Goal: Task Accomplishment & Management: Use online tool/utility

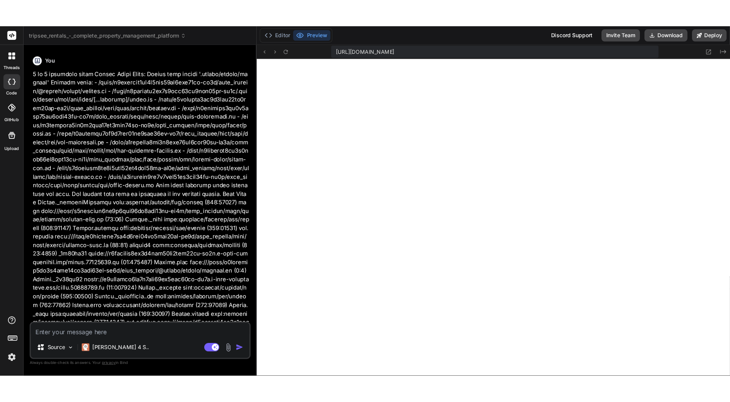
scroll to position [2557, 0]
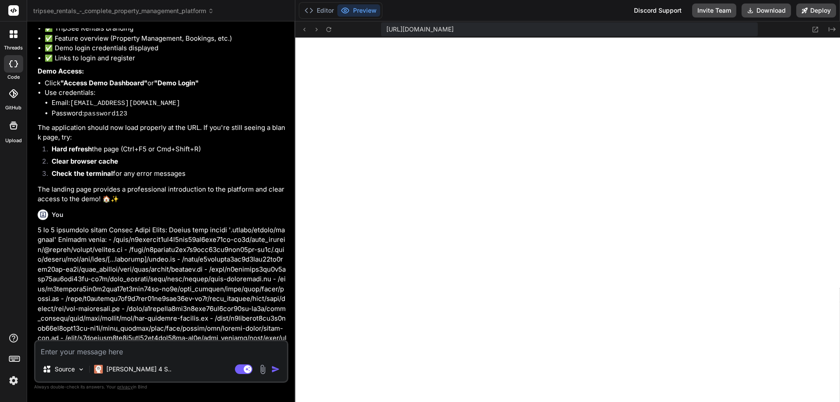
click at [212, 10] on icon at bounding box center [210, 9] width 3 height 1
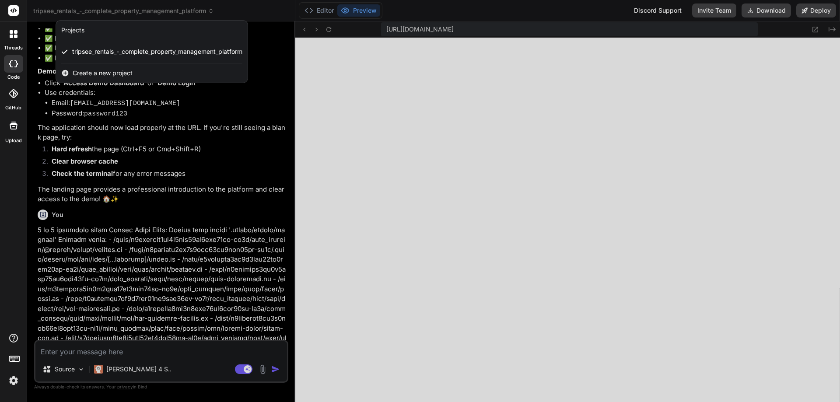
click at [111, 73] on span "Create a new project" at bounding box center [103, 73] width 60 height 9
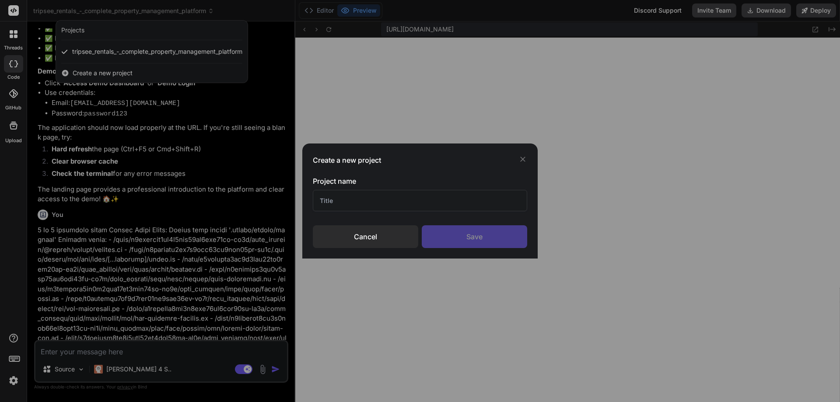
click at [355, 194] on input "text" at bounding box center [420, 200] width 214 height 21
type input "P"
type textarea "x"
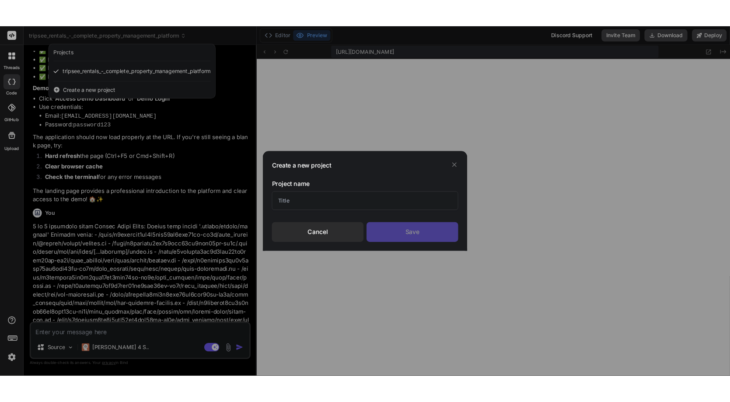
scroll to position [2843, 0]
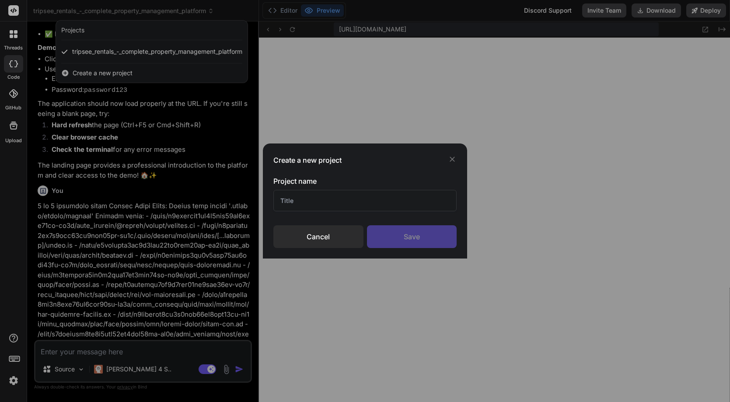
click at [544, 236] on div "Create a new project Project name Cancel Save" at bounding box center [365, 201] width 730 height 402
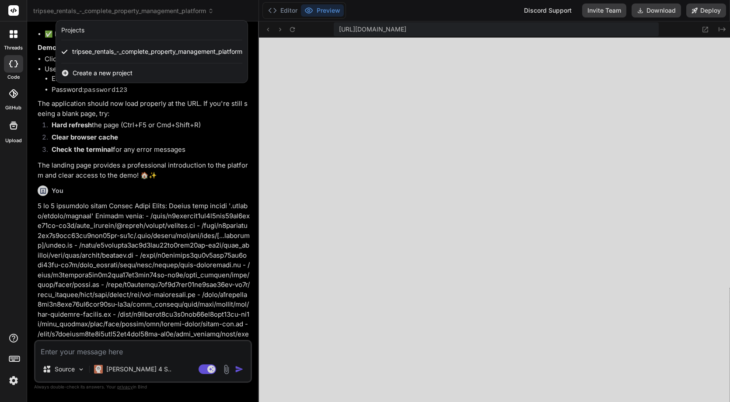
click at [121, 74] on span "Create a new project" at bounding box center [103, 73] width 60 height 9
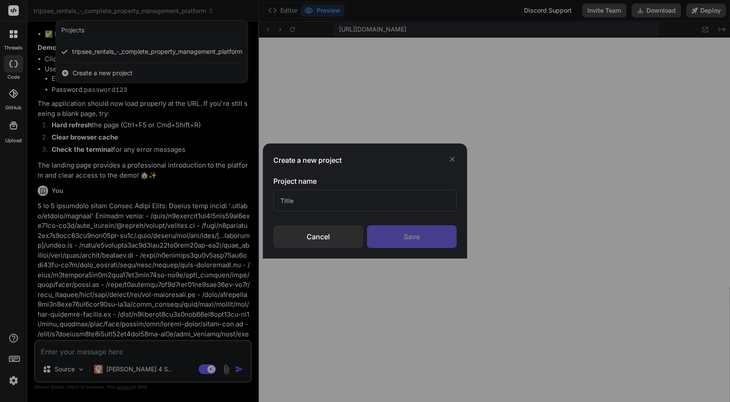
click at [293, 202] on input "text" at bounding box center [364, 200] width 183 height 21
type input "InstrumentTechs"
click at [396, 238] on div "Save" at bounding box center [412, 236] width 90 height 23
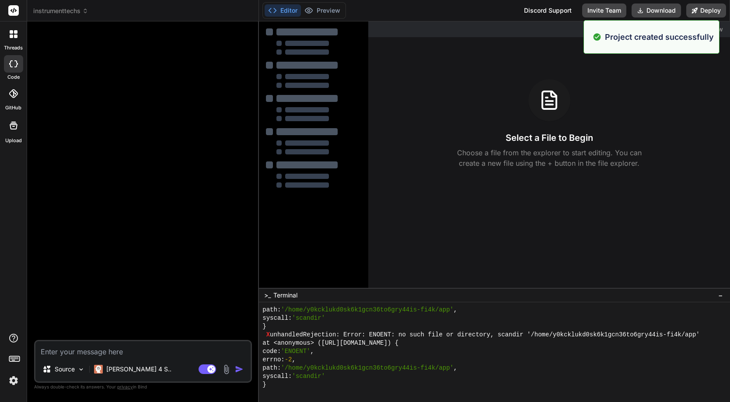
scroll to position [2169, 0]
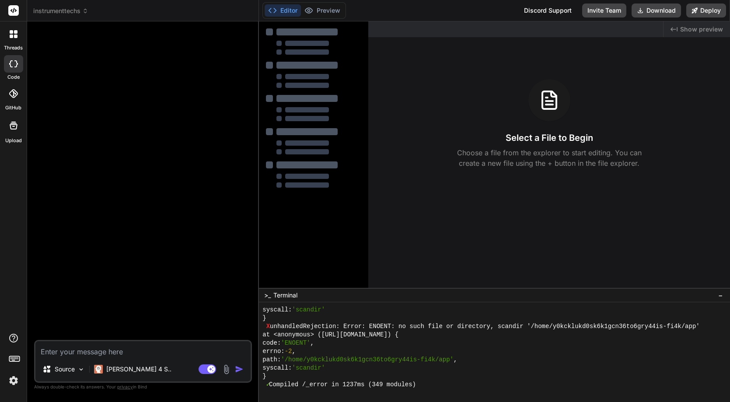
type textarea "x"
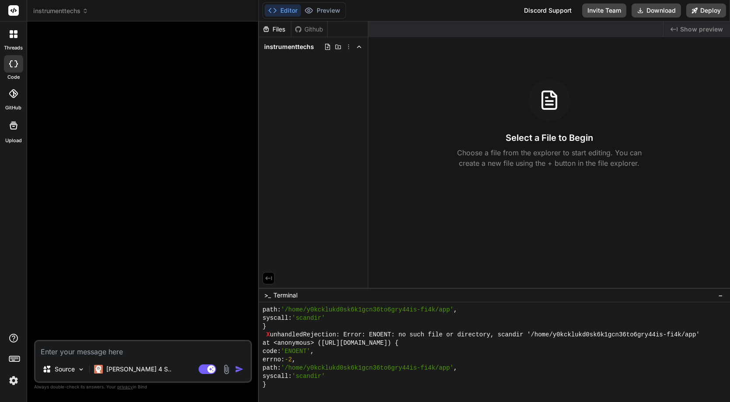
scroll to position [2651, 0]
click at [71, 351] on textarea at bounding box center [142, 349] width 215 height 16
type textarea "I"
type textarea "x"
type textarea "I"
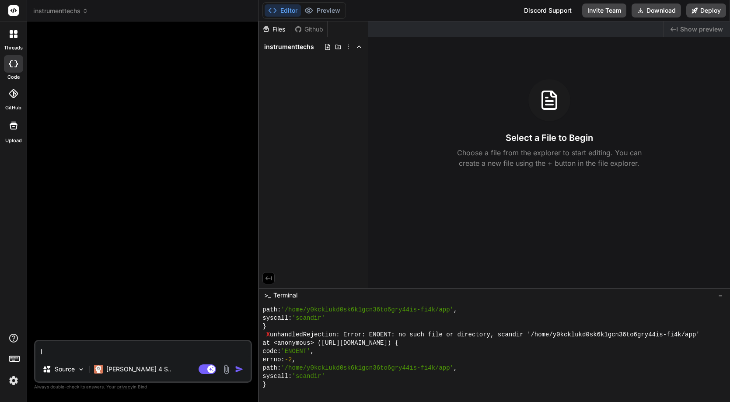
type textarea "x"
type textarea "I w"
type textarea "x"
type textarea "I wo"
type textarea "x"
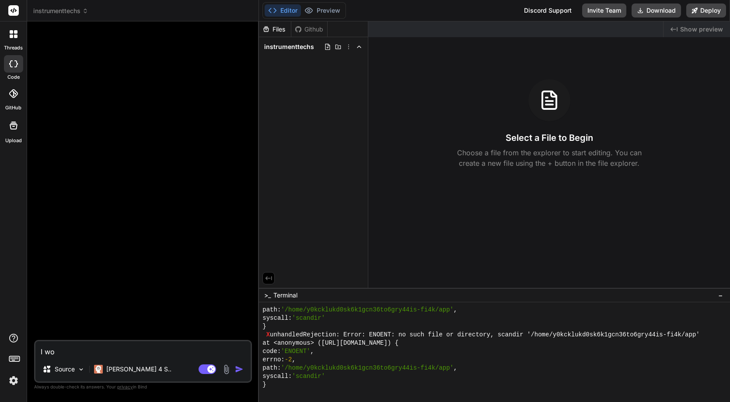
type textarea "I wou"
type textarea "x"
type textarea "I woul"
type textarea "x"
type textarea "I would"
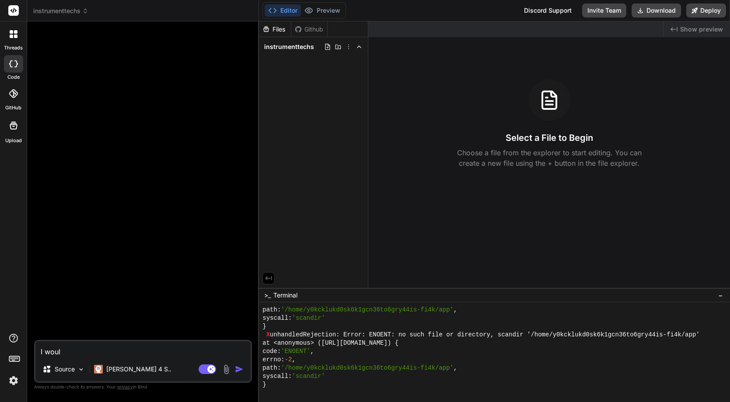
type textarea "x"
type textarea "I would"
type textarea "x"
type textarea "I would l"
type textarea "x"
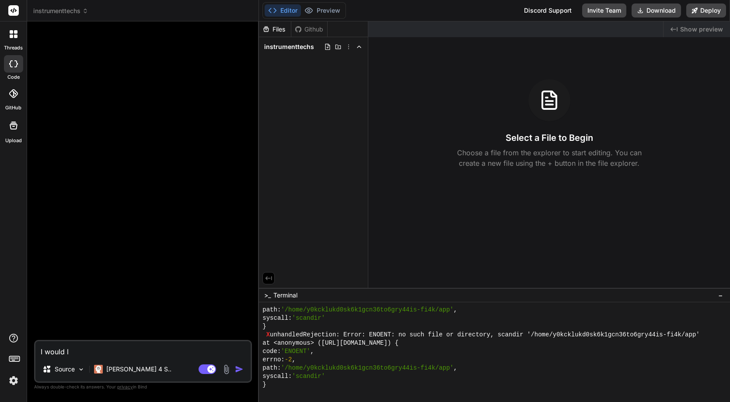
type textarea "I would li"
type textarea "x"
type textarea "I would lik"
type textarea "x"
type textarea "I would like"
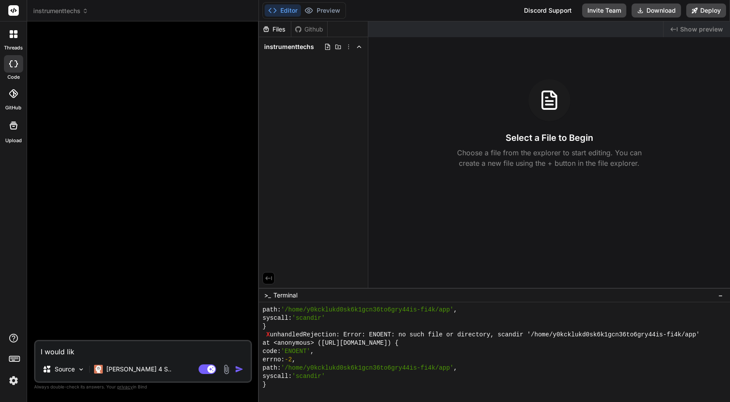
type textarea "x"
type textarea "I would like"
type textarea "x"
type textarea "I would like y"
type textarea "x"
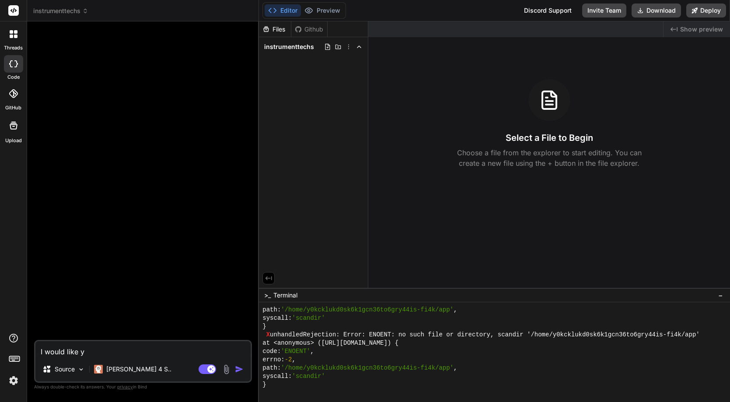
type textarea "I would like yo"
type textarea "x"
type textarea "I would like you"
type textarea "x"
type textarea "I would like you"
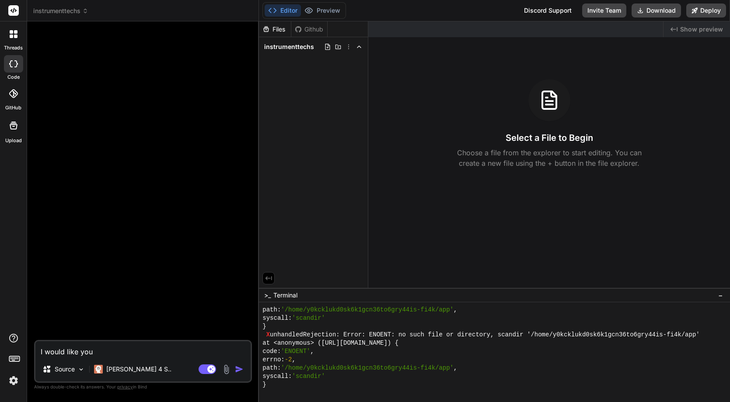
type textarea "x"
type textarea "I would like you t"
type textarea "x"
type textarea "I would like you to"
type textarea "x"
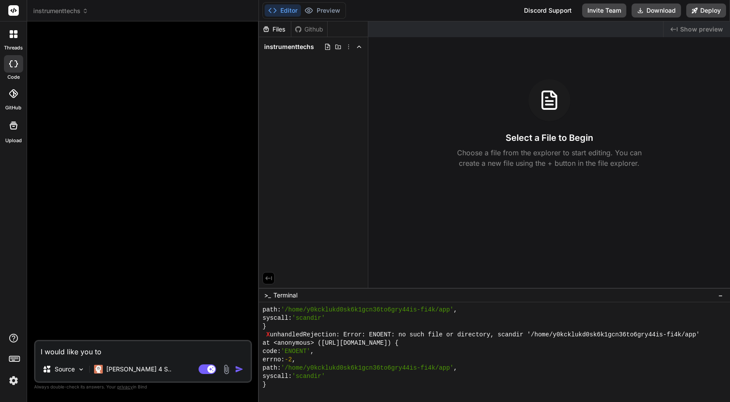
type textarea "I would like you to"
type textarea "x"
type textarea "I would like you to b"
type textarea "x"
type textarea "I would like you to bu"
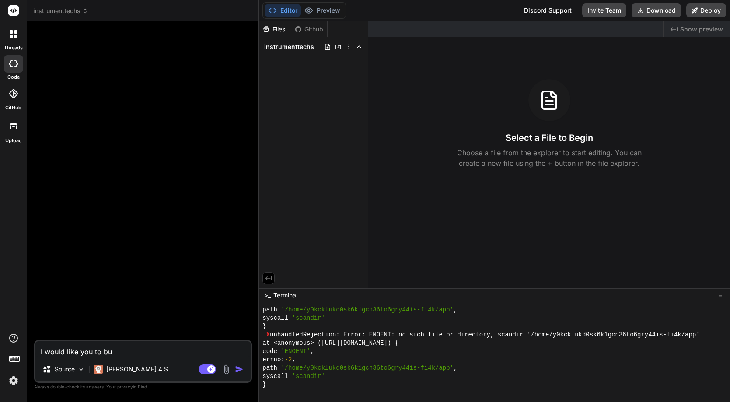
type textarea "x"
type textarea "I would like you to [PERSON_NAME]"
type textarea "x"
type textarea "I would like you to buil"
type textarea "x"
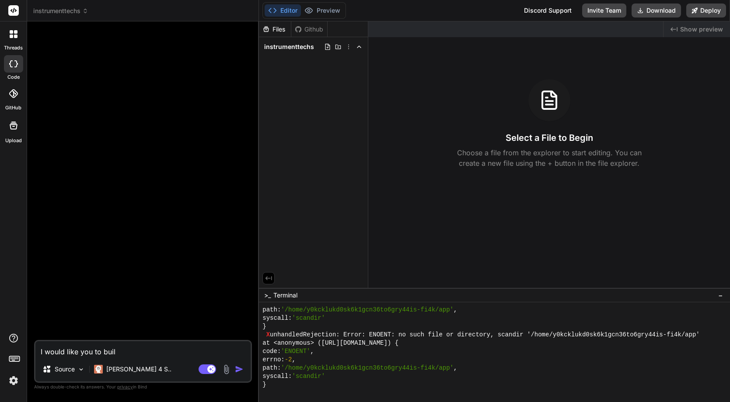
type textarea "I would like you to build"
type textarea "x"
type textarea "I would like you to build"
type textarea "x"
type textarea "I would like you to build a"
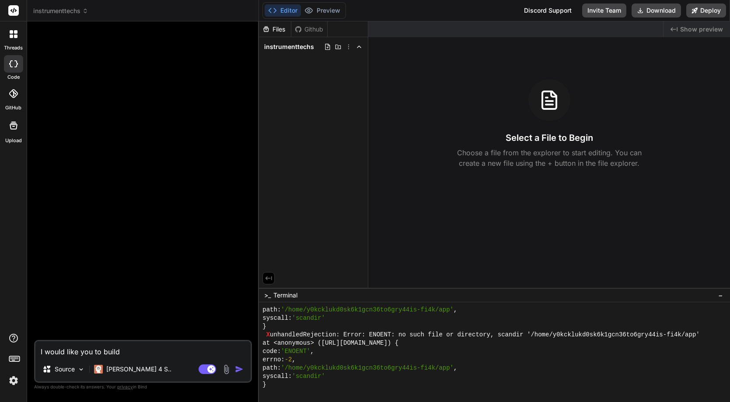
type textarea "x"
type textarea "I would like you to build a"
type textarea "x"
type textarea "I would like you to build a c"
type textarea "x"
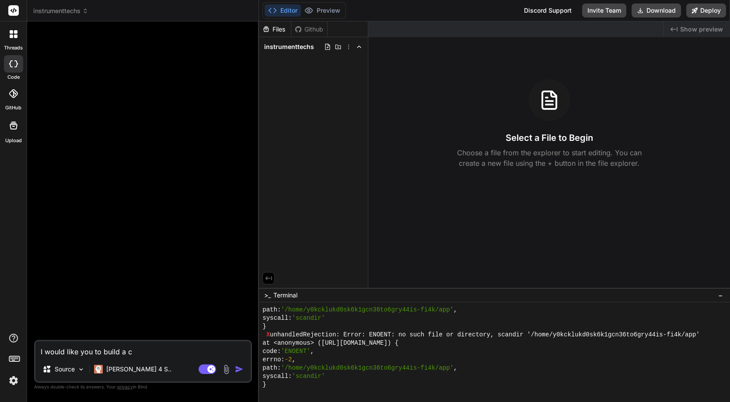
type textarea "I would like you to build a co"
type textarea "x"
type textarea "I would like you to build a com"
type textarea "x"
type textarea "I would like you to build a comp"
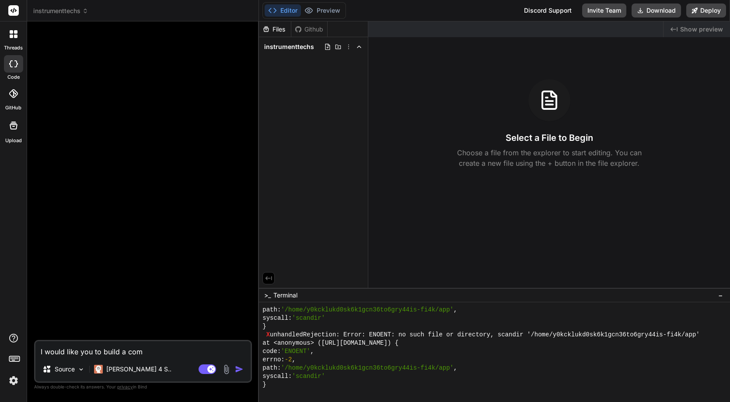
type textarea "x"
type textarea "I would like you to build a compl"
type textarea "x"
type textarea "I would like you to build a comple"
type textarea "x"
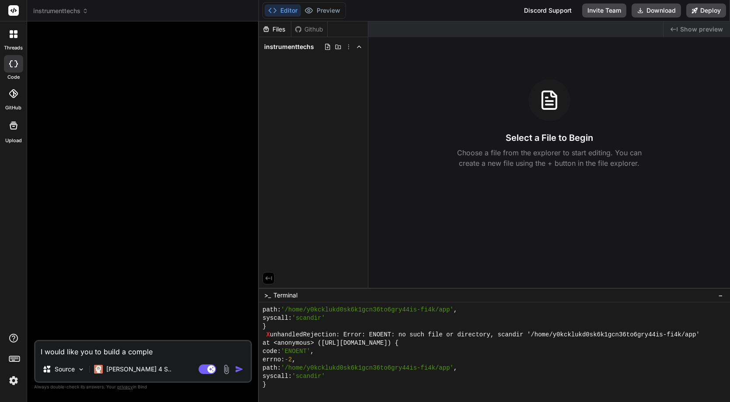
type textarea "I would like you to build a complet"
type textarea "x"
type textarea "I would like you to build a complete"
type textarea "x"
type textarea "I would like you to build a complete"
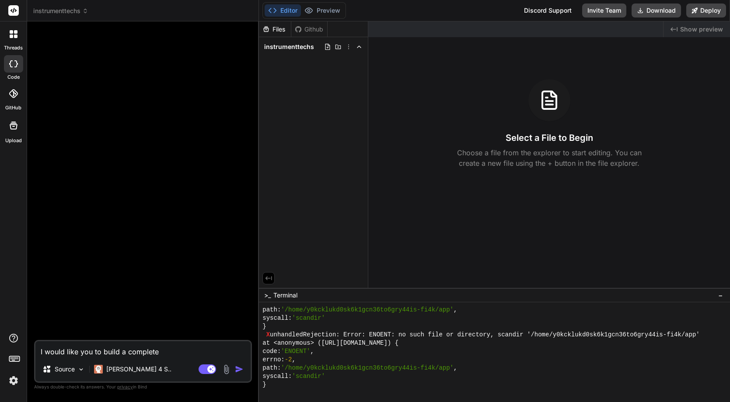
type textarea "x"
type textarea "I would like you to build a complete w"
type textarea "x"
type textarea "I would like you to build a complete we"
type textarea "x"
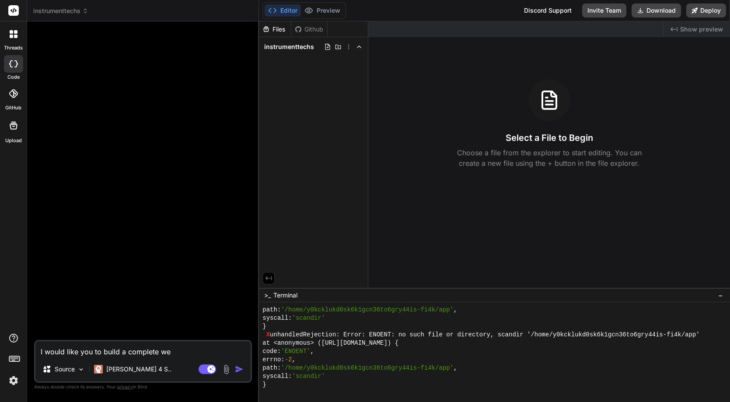
type textarea "I would like you to build a complete web"
type textarea "x"
type textarea "I would like you to build a complete webs"
type textarea "x"
type textarea "I would like you to build a complete websi"
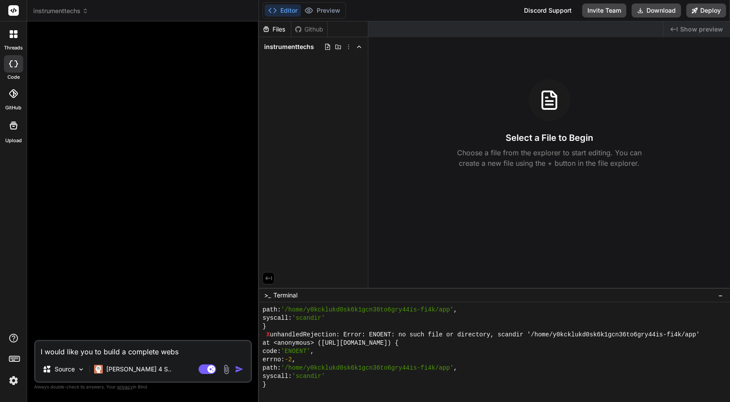
type textarea "x"
type textarea "I would like you to build a complete websit"
type textarea "x"
type textarea "I would like you to build a complete website"
type textarea "x"
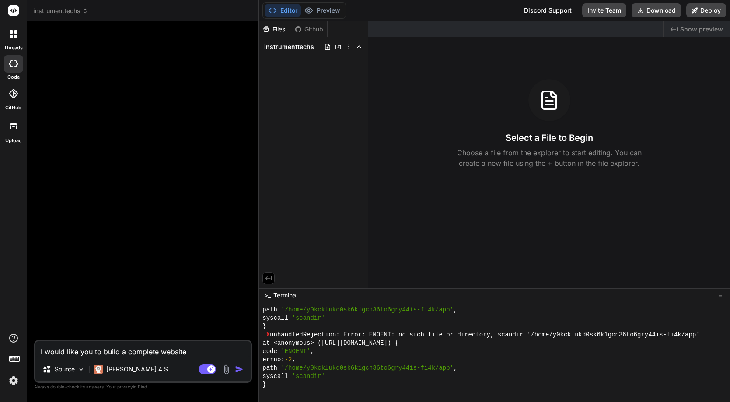
type textarea "I would like you to build a complete website"
type textarea "x"
type textarea "I would like you to build a complete website j"
type textarea "x"
type textarea "I would like you to build a complete website jo"
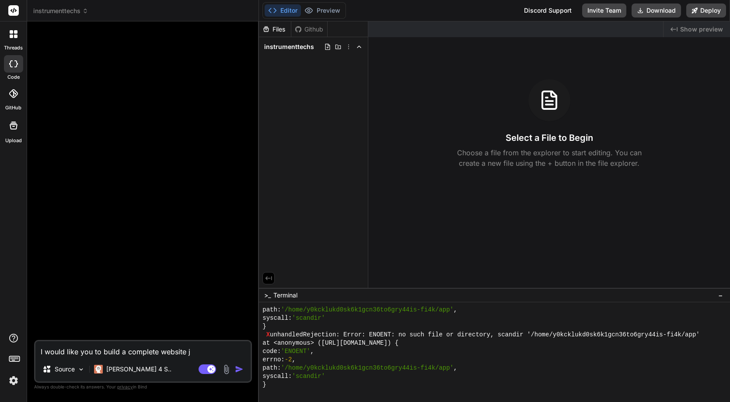
type textarea "x"
type textarea "I would like you to build a complete website job"
type textarea "x"
type textarea "I would like you to build a complete website job"
type textarea "x"
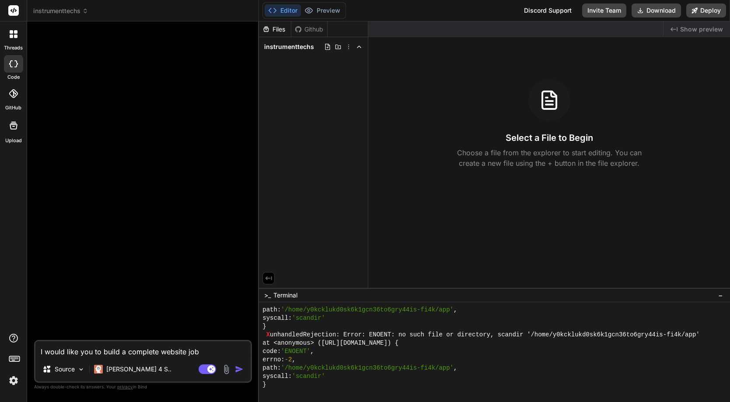
type textarea "I would like you to build a complete website job p"
type textarea "x"
type textarea "I would like you to build a complete website job po"
type textarea "x"
type textarea "I would like you to build a complete website job por"
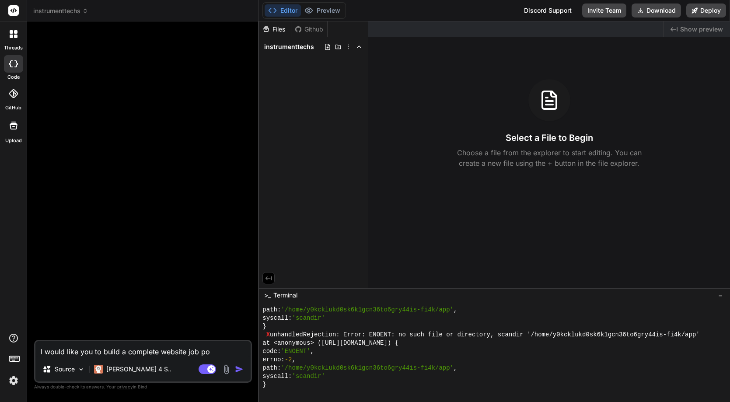
type textarea "x"
type textarea "I would like you to build a complete website job port"
type textarea "x"
type textarea "I would like you to build a complete website job porta"
type textarea "x"
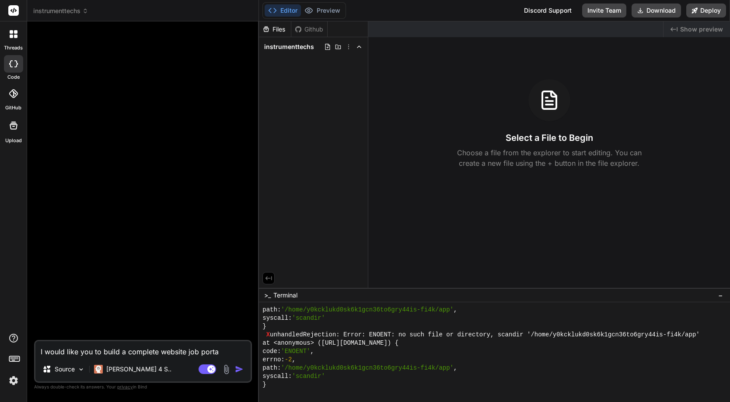
type textarea "I would like you to build a complete website job portal"
type textarea "x"
type textarea "I would like you to build a complete website job portal"
type textarea "x"
type textarea "I would like you to build a complete website job portal f"
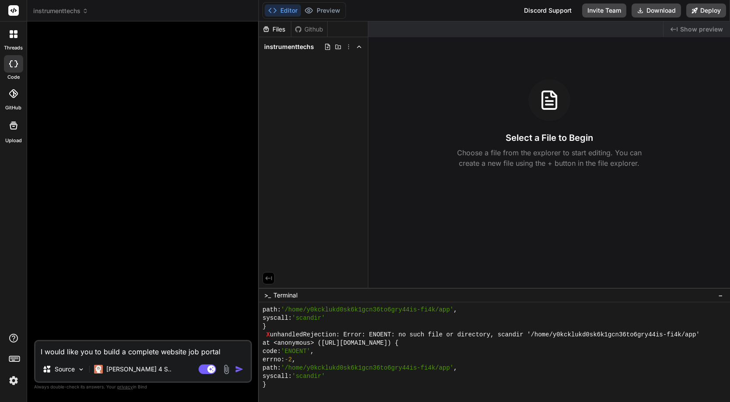
type textarea "x"
type textarea "I would like you to build a complete website job portal fo"
type textarea "x"
type textarea "I would like you to build a complete website job portal for"
type textarea "x"
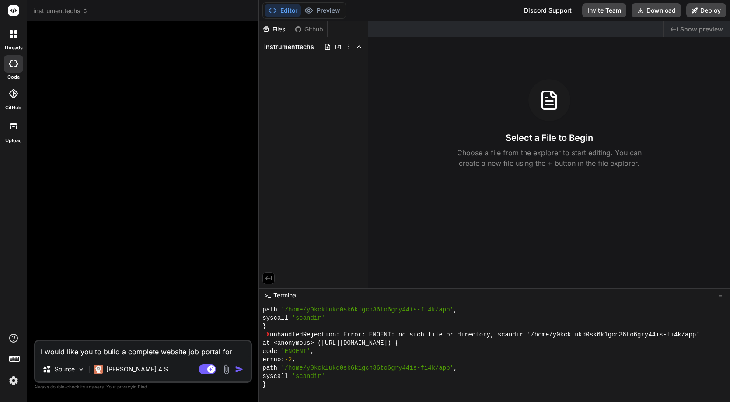
type textarea "I would like you to build a complete website job portal for"
type textarea "x"
type textarea "I would like you to build a complete website job portal for i"
type textarea "x"
type textarea "I would like you to build a complete website job portal for in"
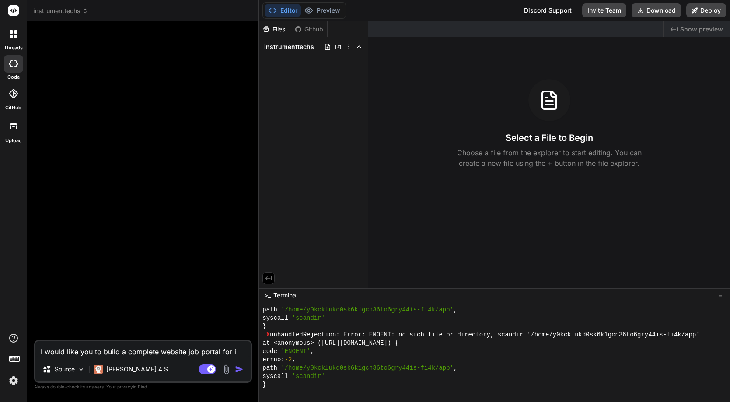
type textarea "x"
type textarea "I would like you to build a complete website job portal for ins"
type textarea "x"
type textarea "I would like you to build a complete website job portal for inst"
type textarea "x"
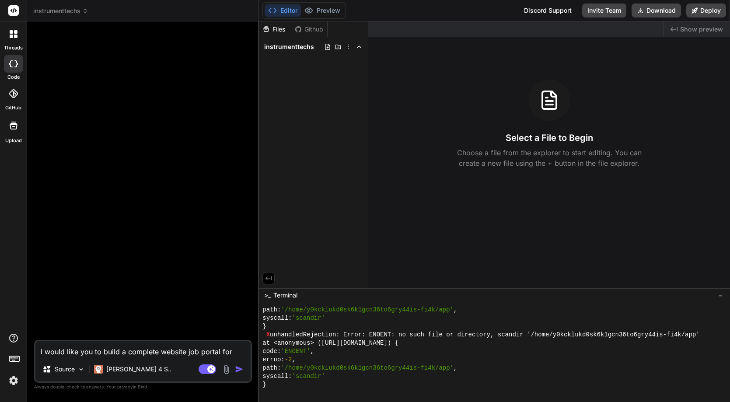
type textarea "I would like you to build a complete website job portal for instr"
type textarea "x"
type textarea "I would like you to build a complete website job portal for instru"
type textarea "x"
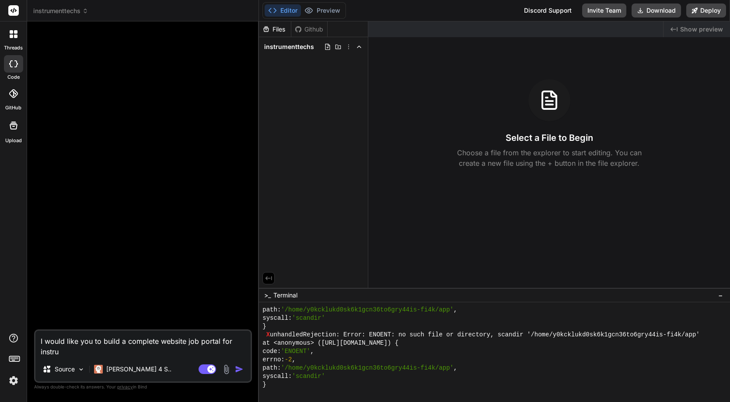
type textarea "I would like you to build a complete website job portal for instr"
type textarea "x"
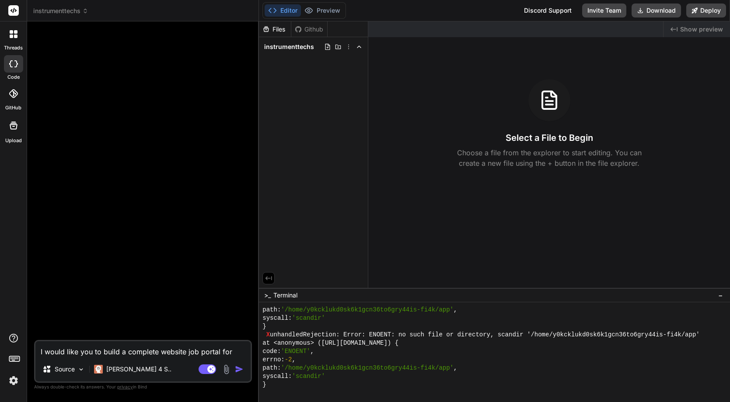
type textarea "I would like you to build a complete website job portal for instru"
type textarea "x"
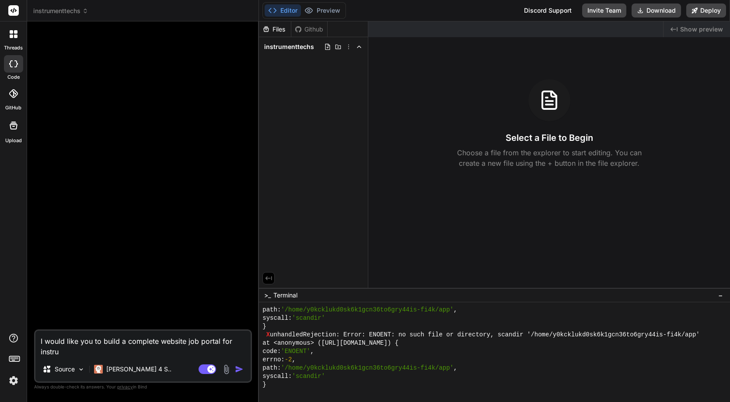
type textarea "I would like you to build a complete website job portal for instrum"
type textarea "x"
type textarea "I would like you to build a complete website job portal for instrume"
type textarea "x"
type textarea "I would like you to build a complete website job portal for instrumen"
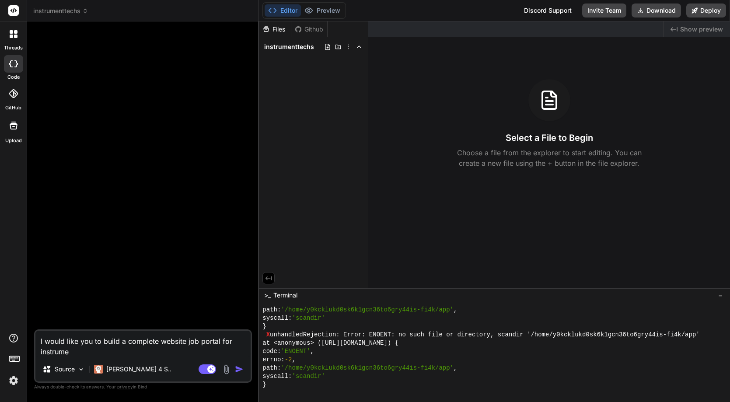
type textarea "x"
type textarea "I would like you to build a complete website job portal for instrument"
type textarea "x"
type textarea "I would like you to build a complete website job portal for instrument"
type textarea "x"
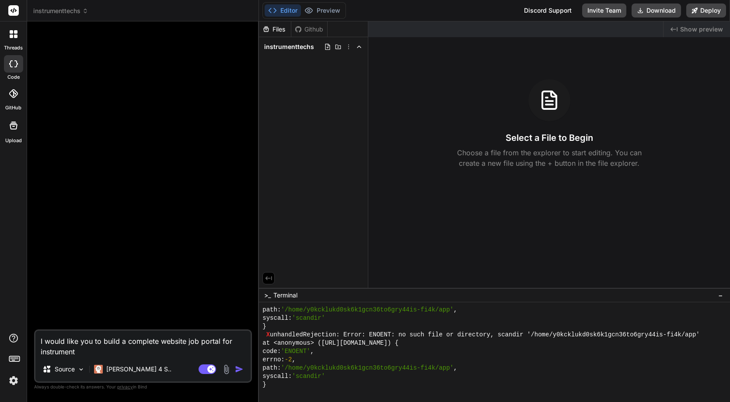
type textarea "I would like you to build a complete website job portal for instrument T"
type textarea "x"
type textarea "I would like you to build a complete website job portal for instrument Te"
type textarea "x"
type textarea "I would like you to build a complete website job portal for instrument Tec"
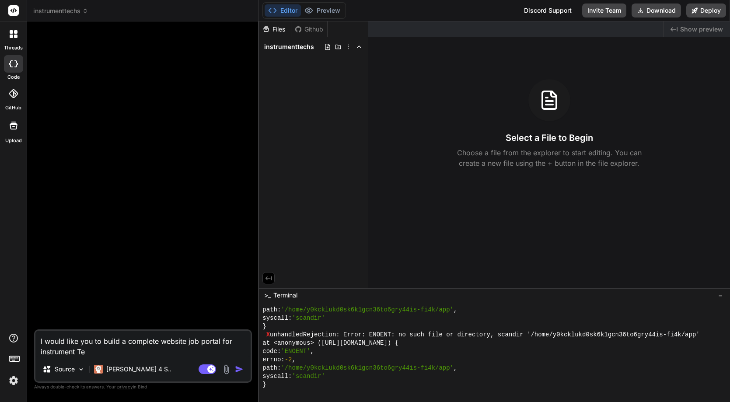
type textarea "x"
type textarea "I would like you to build a complete website job portal for instrument Tech"
type textarea "x"
type textarea "I would like you to build a complete website job portal for instrument Techs"
type textarea "x"
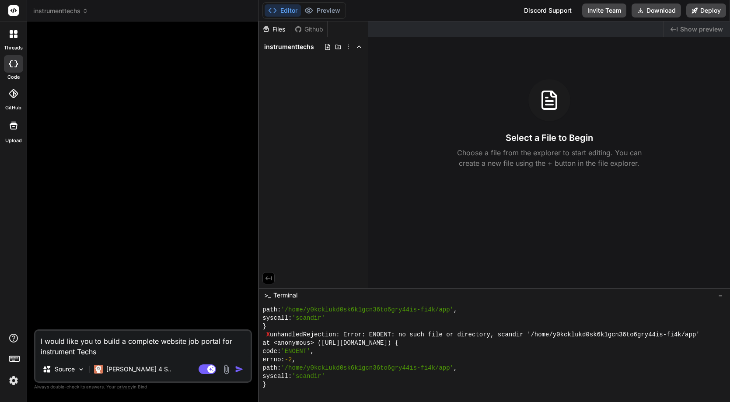
type textarea "I would like you to build a complete website job portal for instrument Techs"
type textarea "x"
type textarea "I would like you to build a complete website job portal for instrument Techs C"
type textarea "x"
type textarea "I would like you to build a complete website job portal for instrument Techs Ca"
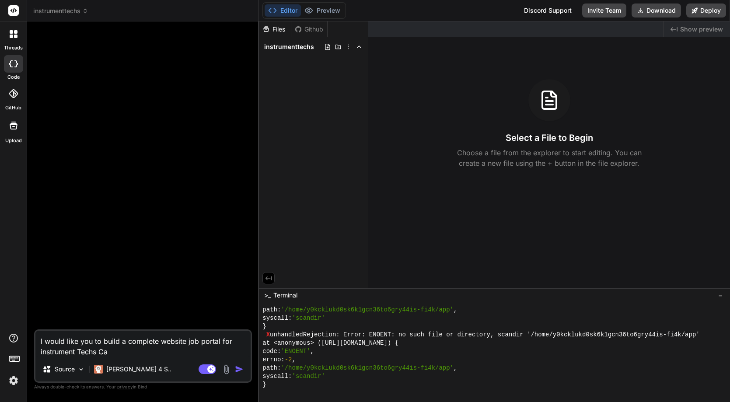
type textarea "x"
type textarea "I would like you to build a complete website job portal for instrument Techs Cal"
type textarea "x"
type textarea "I would like you to build a complete website job portal for instrument Techs Ca…"
type textarea "x"
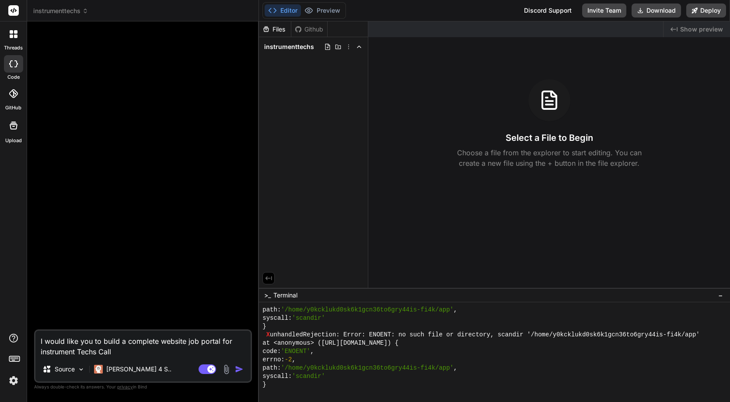
type textarea "I would like you to build a complete website job portal for instrument Techs Ca…"
type textarea "x"
type textarea "I would like you to build a complete website job portal for instrument Techs Ca…"
type textarea "x"
type textarea "I would like you to build a complete website job portal for instrument Techs Ca…"
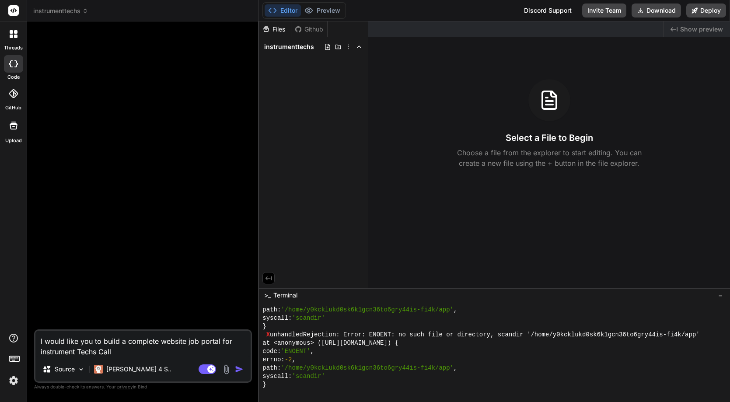
type textarea "x"
type textarea "I would like you to build a complete website job portal for instrument Techs Ca…"
type textarea "x"
type textarea "I would like you to build a complete website job portal for instrument Techs Ca…"
type textarea "x"
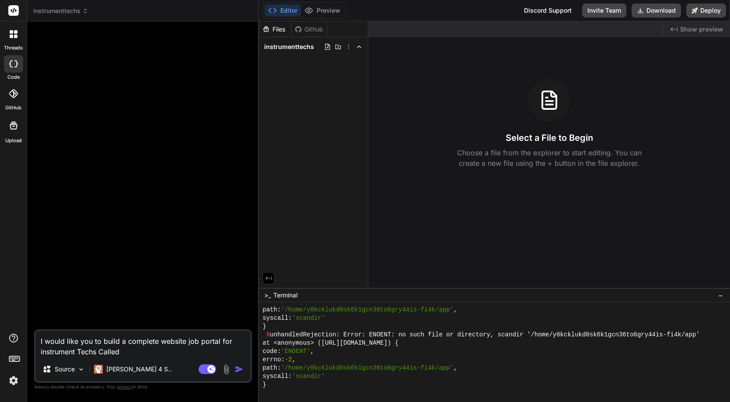
paste textarea "[DOMAIN_NAME]"
type textarea "I would like you to build a complete website job portal for instrument Techs Ca…"
type textarea "x"
type textarea "I would like you to build a complete website job portal for instrument Techs Ca…"
type textarea "x"
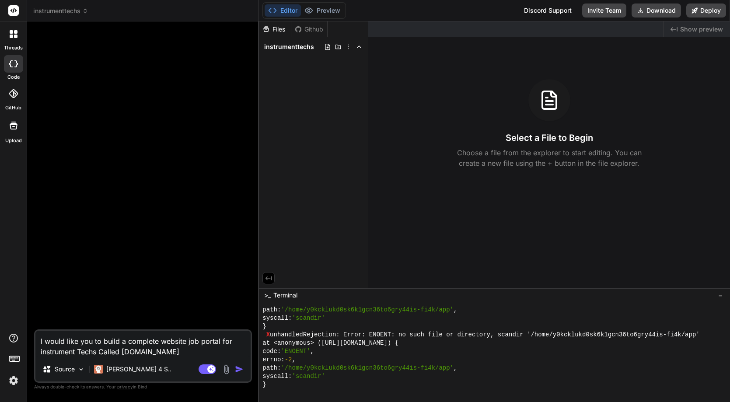
type textarea "I would like you to build a complete website job portal for instrument Techs Ca…"
type textarea "x"
type textarea "I would like you to build a complete website job portal for instrument Techs Ca…"
type textarea "x"
type textarea "I would like you to build a complete website job portal for instrument Techs Ca…"
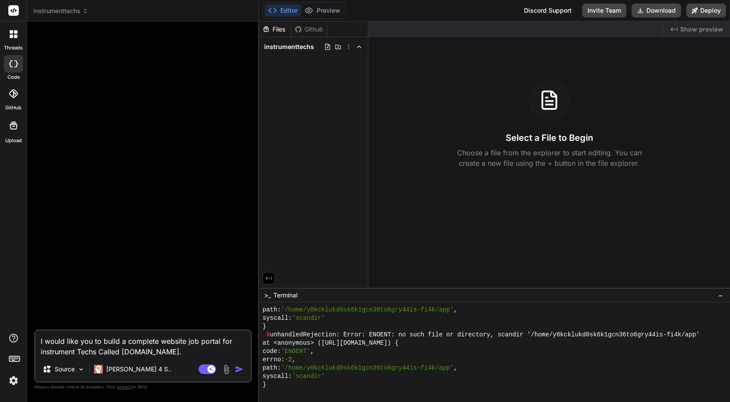
type textarea "x"
type textarea "I would like you to build a complete website job portal for instrument Techs Ca…"
type textarea "x"
type textarea "I would like you to build a complete website job portal for instrument Techs Ca…"
type textarea "x"
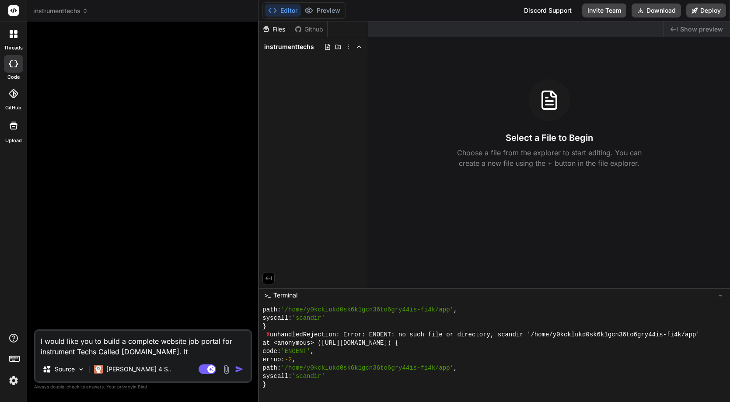
type textarea "I would like you to build a complete website job portal for instrument Techs Ca…"
type textarea "x"
type textarea "I would like you to build a complete website job portal for instrument Techs Ca…"
type textarea "x"
type textarea "I would like you to build a complete website job portal for instrument Techs Ca…"
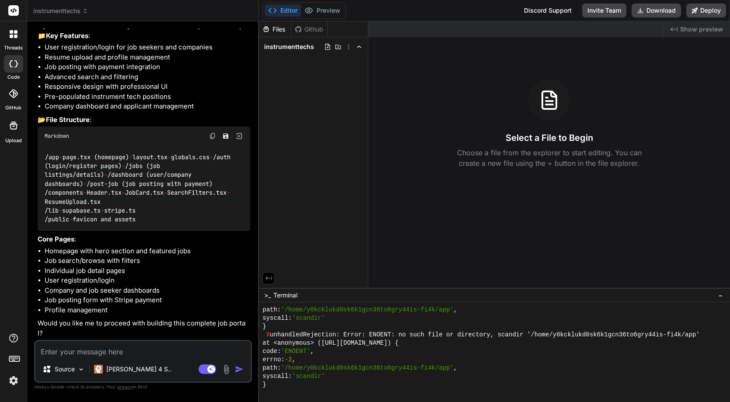
scroll to position [207, 0]
click at [188, 355] on textarea at bounding box center [142, 349] width 215 height 16
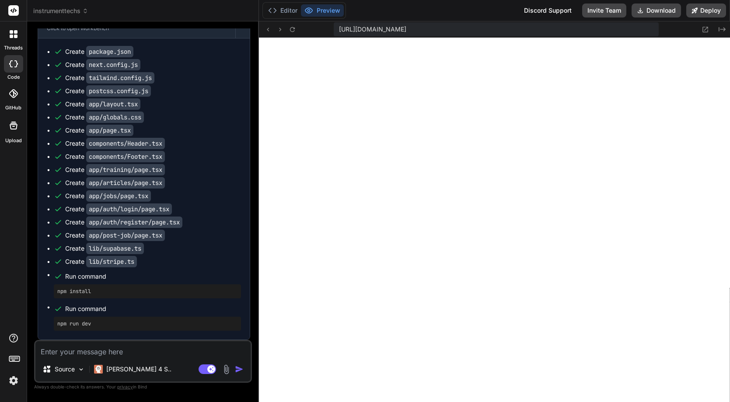
scroll to position [553, 0]
click at [294, 10] on button "Editor" at bounding box center [283, 10] width 36 height 12
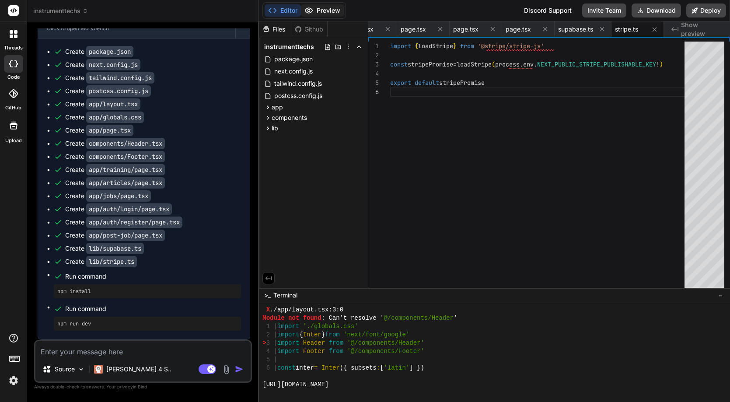
click at [320, 12] on button "Preview" at bounding box center [322, 10] width 43 height 12
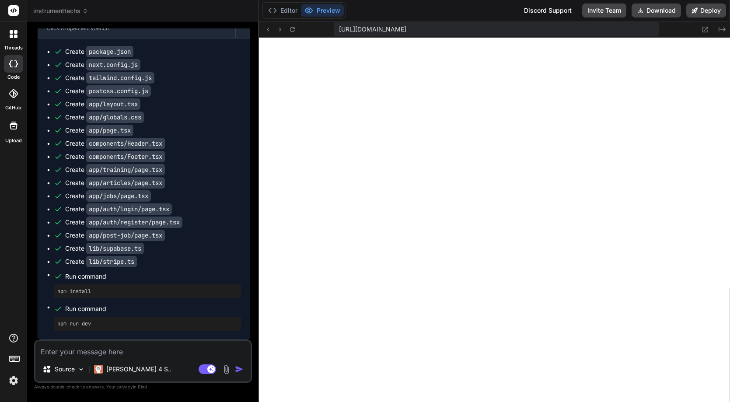
scroll to position [641, 0]
click at [292, 7] on button "Editor" at bounding box center [283, 10] width 36 height 12
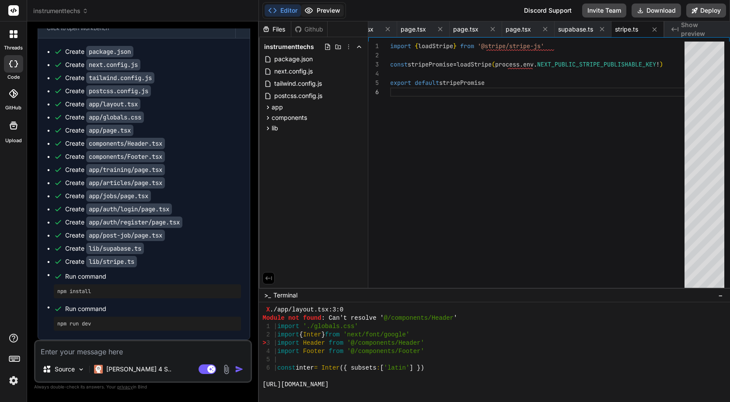
click at [327, 9] on button "Preview" at bounding box center [322, 10] width 43 height 12
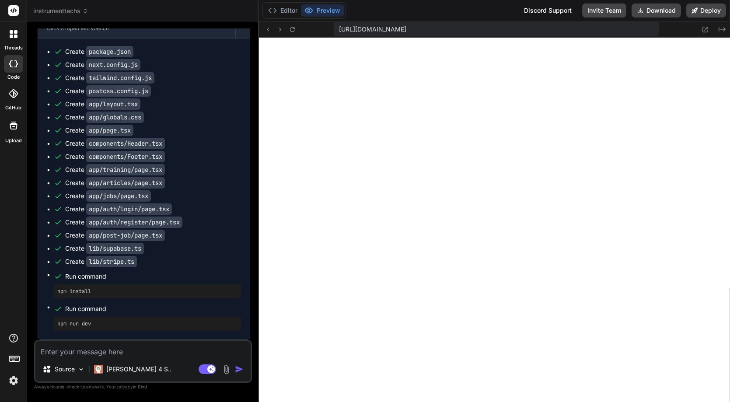
click at [94, 349] on textarea at bounding box center [142, 349] width 215 height 16
paste textarea "Failed to compile"
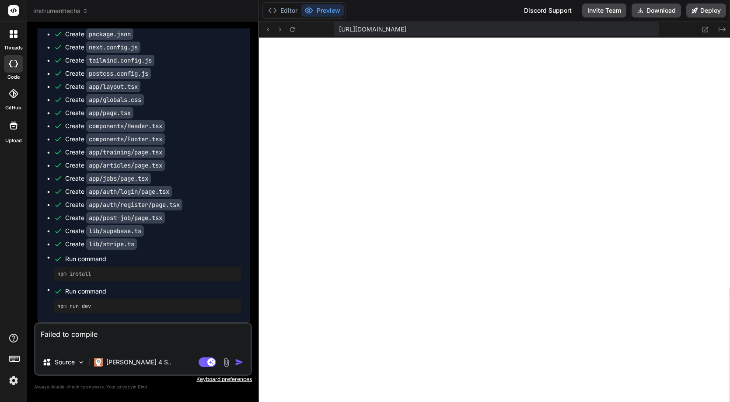
click at [237, 363] on img "button" at bounding box center [239, 362] width 9 height 9
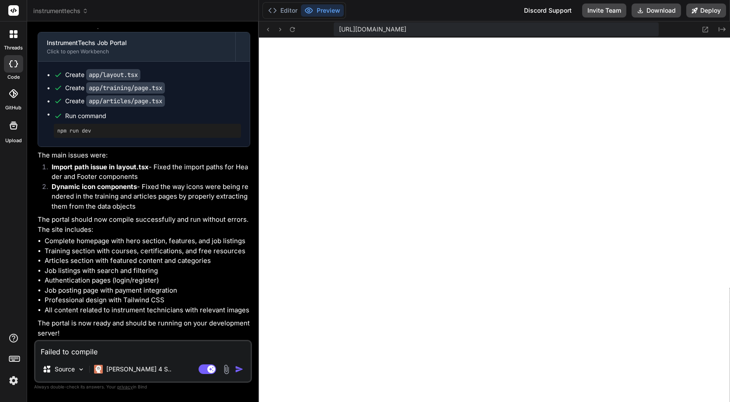
scroll to position [994, 0]
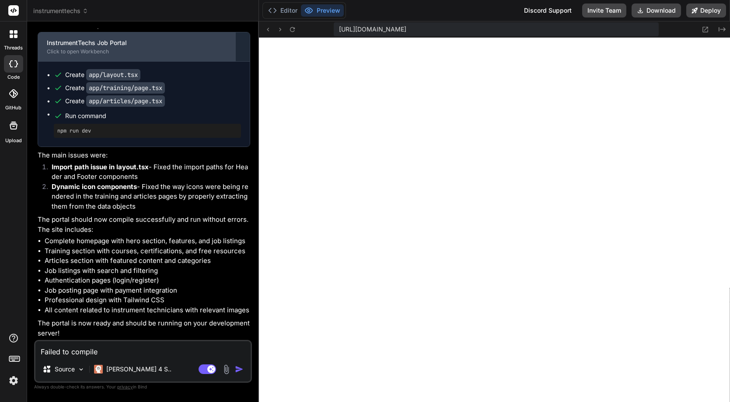
click at [99, 47] on div "InstrumentTechs Job Portal" at bounding box center [137, 42] width 180 height 9
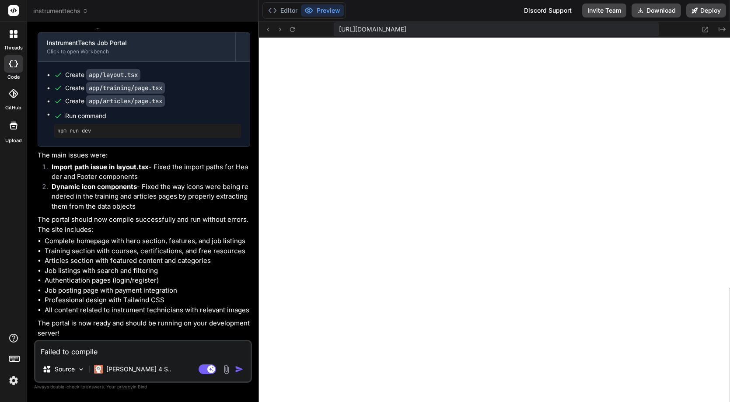
scroll to position [837, 0]
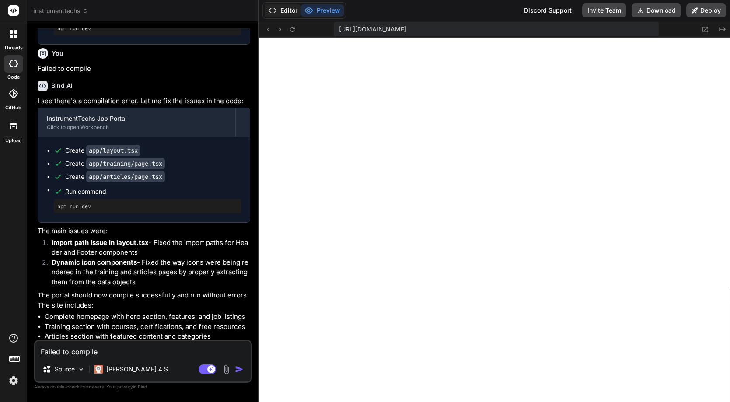
click at [294, 10] on button "Editor" at bounding box center [283, 10] width 36 height 12
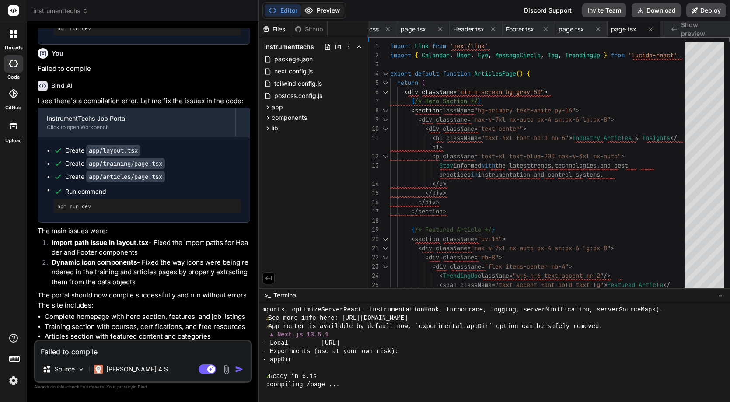
click at [306, 10] on icon at bounding box center [308, 10] width 9 height 9
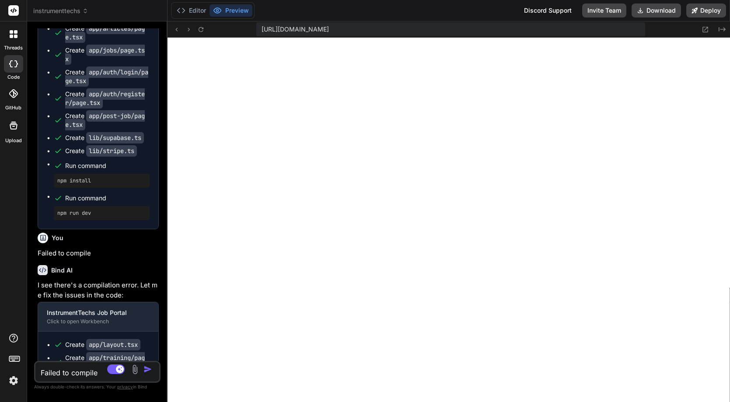
scroll to position [1119, 0]
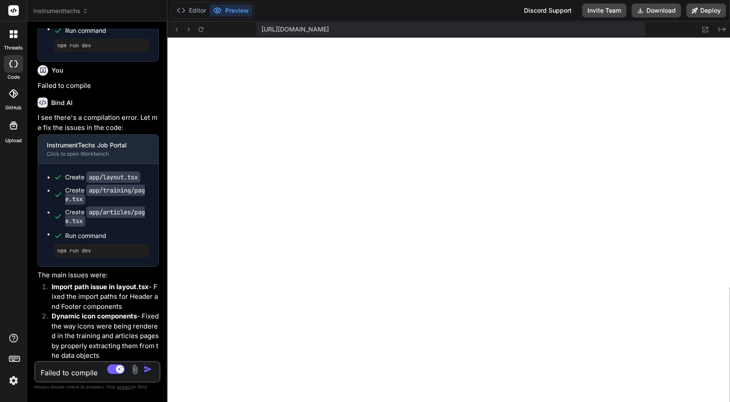
drag, startPoint x: 258, startPoint y: 105, endPoint x: 107, endPoint y: 160, distance: 160.9
click at [107, 160] on div "Bind AI Web Search Created with Pixso. Code Generator You I would like you to b…" at bounding box center [97, 211] width 140 height 380
click at [240, 13] on button "Preview" at bounding box center [230, 10] width 43 height 12
click at [203, 14] on button "Editor" at bounding box center [191, 10] width 36 height 12
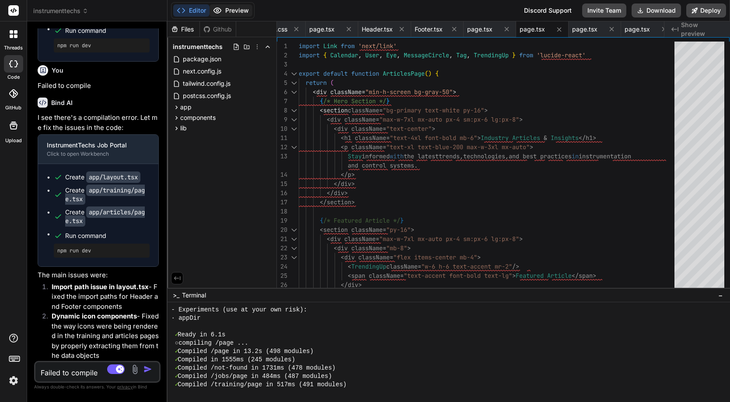
click at [237, 15] on button "Preview" at bounding box center [230, 10] width 43 height 12
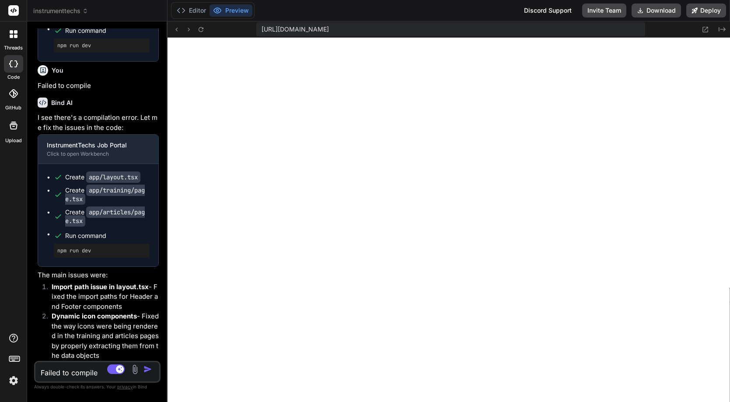
scroll to position [3997, 0]
click at [55, 373] on textarea "Failed to compile" at bounding box center [86, 370] width 103 height 16
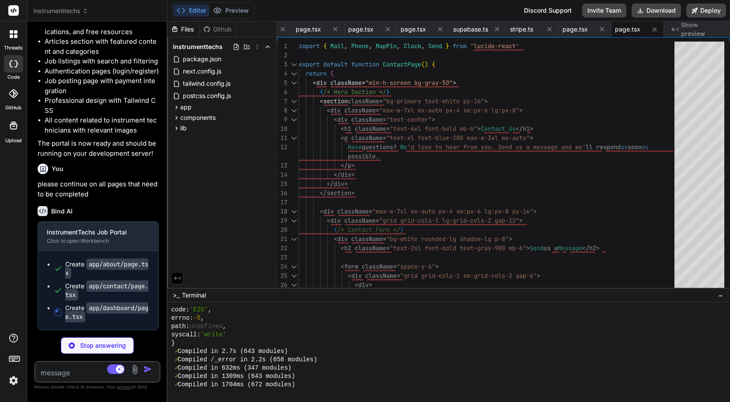
scroll to position [1617, 0]
click at [239, 7] on button "Preview" at bounding box center [230, 10] width 43 height 12
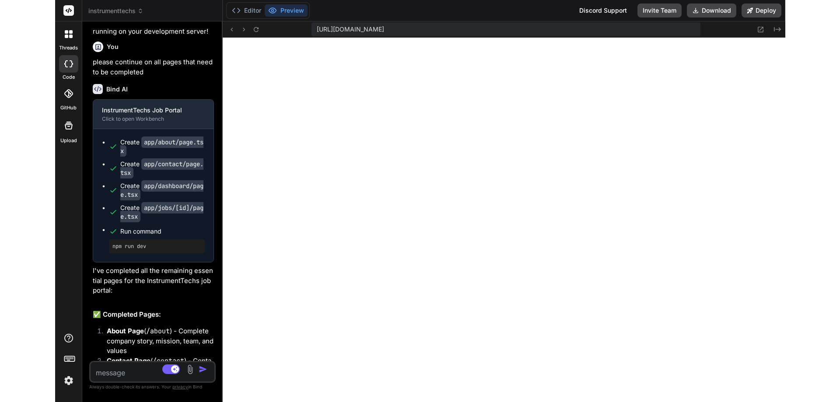
scroll to position [4429, 0]
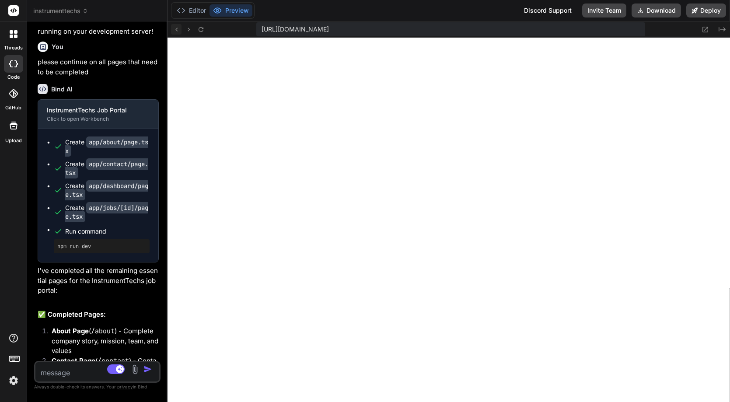
click at [177, 31] on icon at bounding box center [176, 29] width 7 height 7
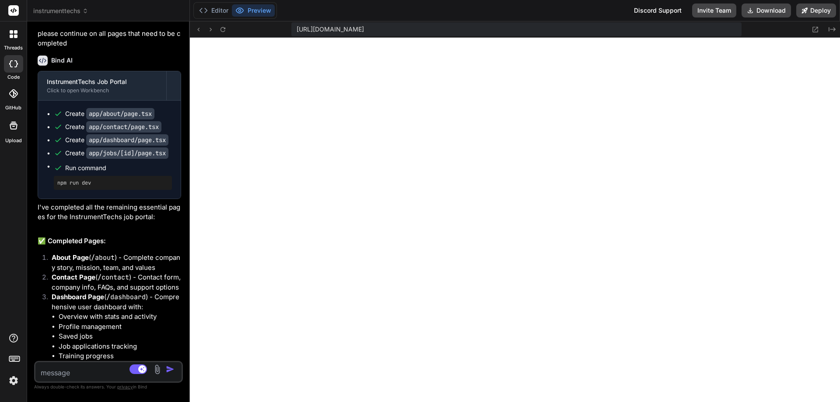
scroll to position [4113, 0]
click at [227, 26] on icon at bounding box center [222, 29] width 7 height 7
click at [817, 15] on button "Deploy" at bounding box center [816, 10] width 40 height 14
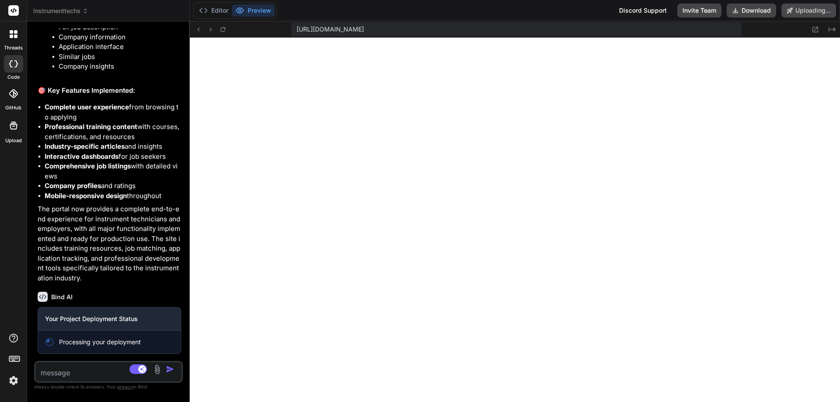
scroll to position [1940, 0]
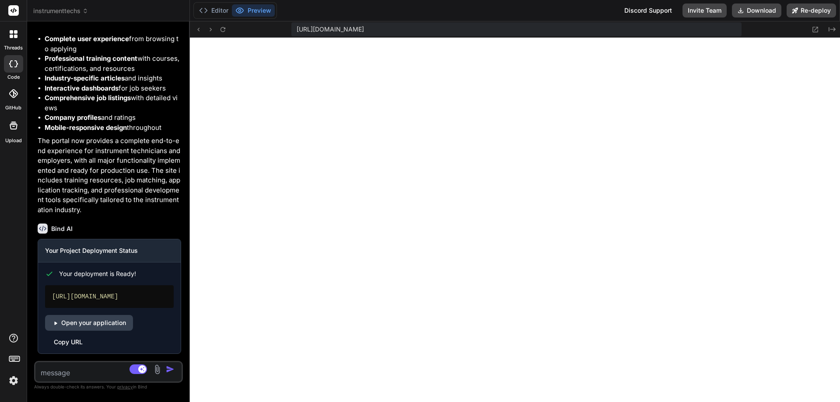
click at [63, 372] on textarea at bounding box center [96, 370] width 122 height 16
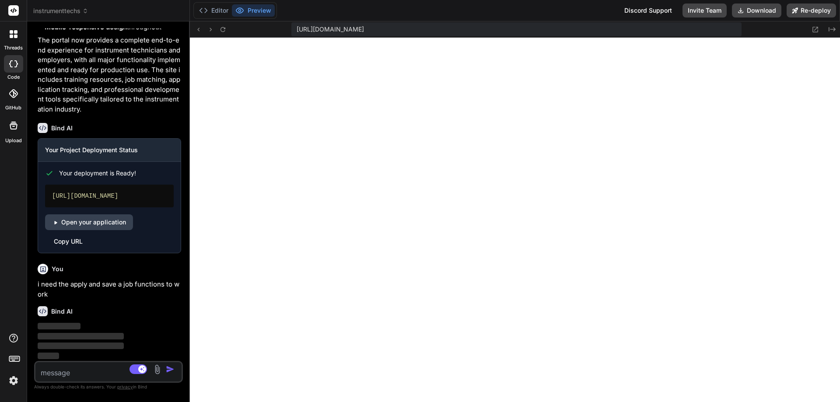
scroll to position [2117, 0]
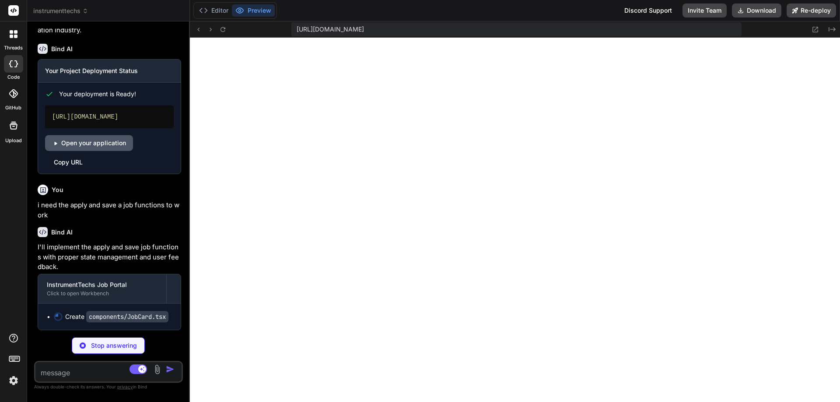
click at [99, 151] on link "Open your application" at bounding box center [89, 143] width 88 height 16
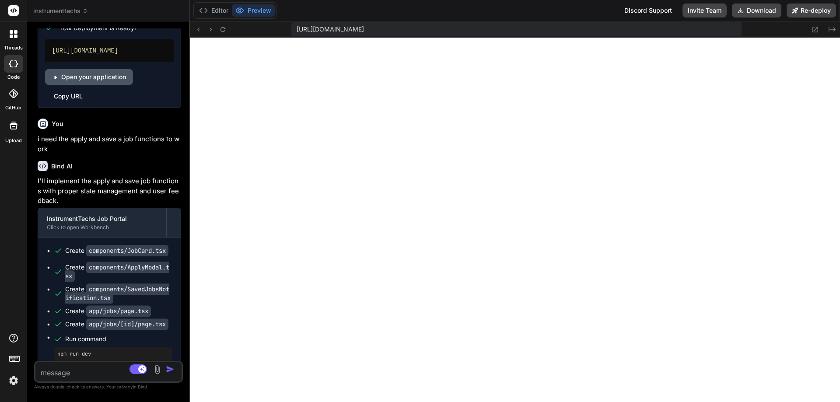
scroll to position [4404, 0]
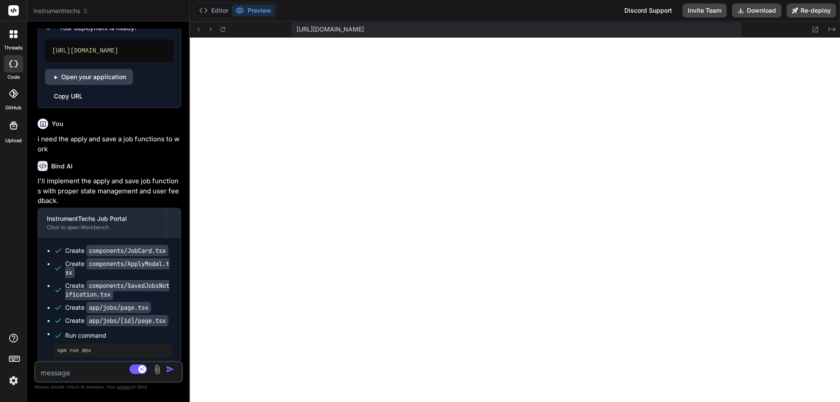
click at [55, 372] on textarea at bounding box center [96, 370] width 122 height 16
paste textarea "Failed to compile"
click at [167, 368] on img "button" at bounding box center [170, 369] width 9 height 9
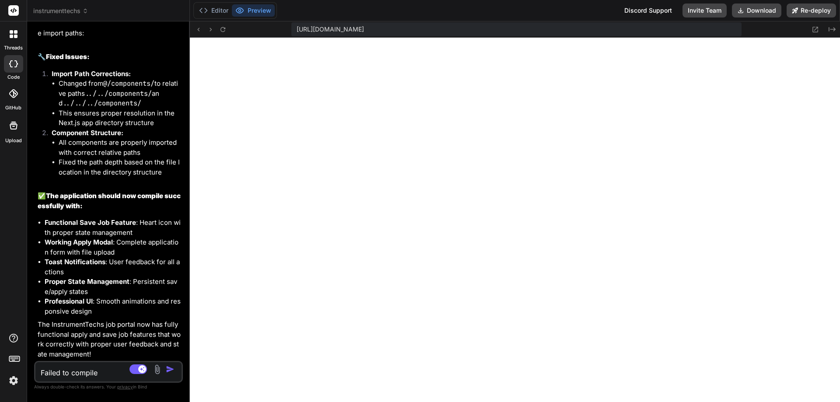
scroll to position [4578, 0]
click at [59, 376] on textarea "Failed to compile" at bounding box center [96, 370] width 122 height 16
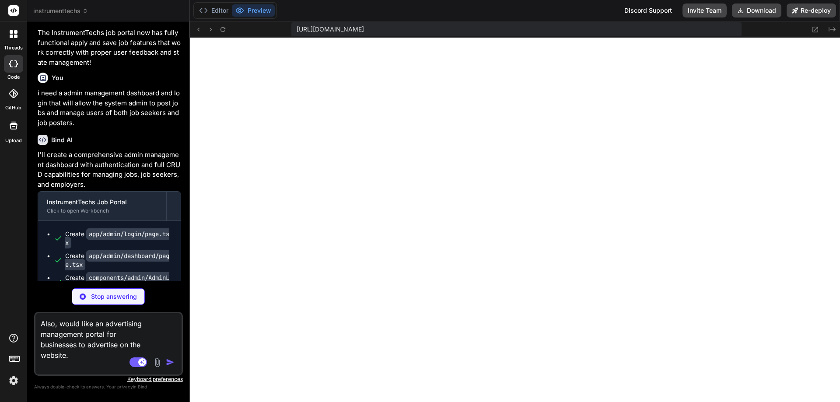
scroll to position [4778, 0]
click at [168, 362] on img "button" at bounding box center [170, 362] width 9 height 9
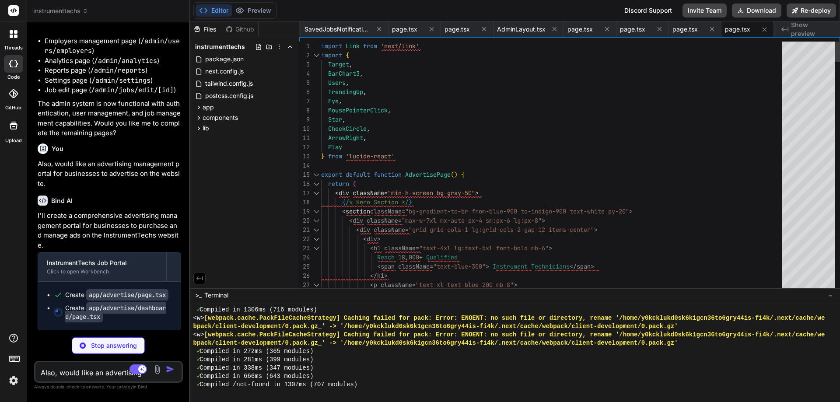
scroll to position [4852, 0]
click at [266, 7] on button "Preview" at bounding box center [253, 10] width 43 height 12
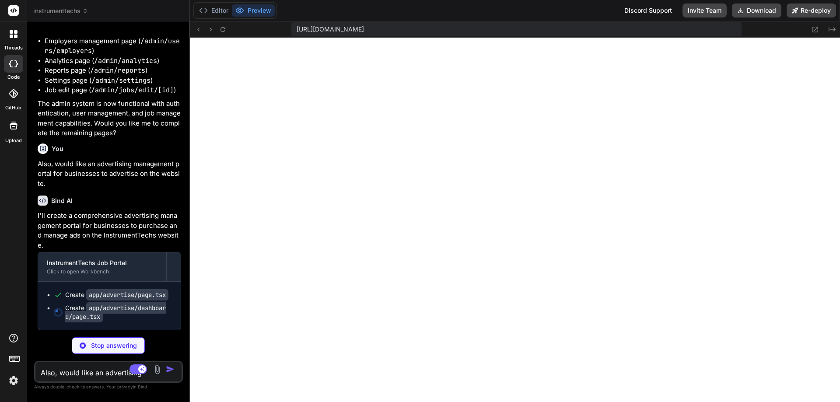
scroll to position [4861, 0]
click at [199, 30] on icon at bounding box center [198, 29] width 7 height 7
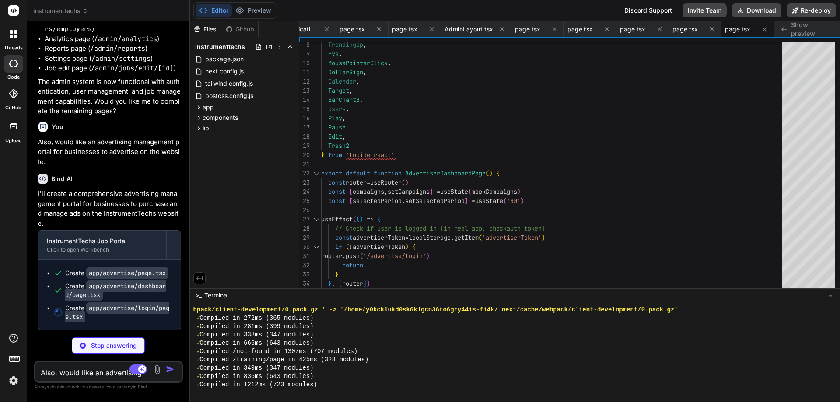
scroll to position [5069, 0]
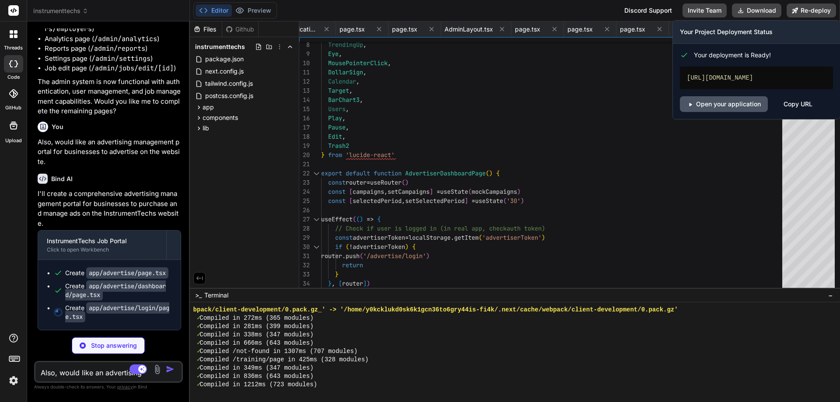
click at [733, 112] on link "Open your application" at bounding box center [724, 104] width 88 height 16
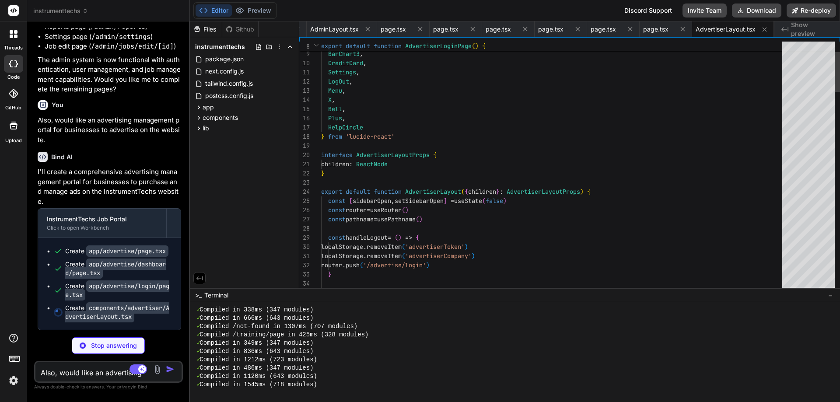
scroll to position [4927, 0]
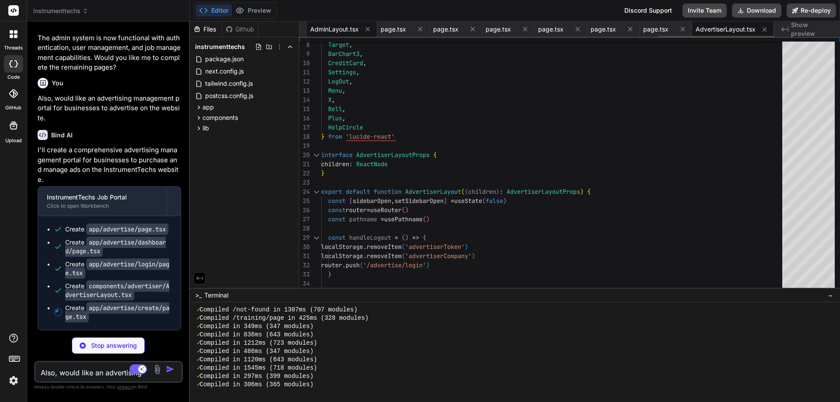
click at [323, 31] on span "AdminLayout.tsx" at bounding box center [334, 29] width 49 height 9
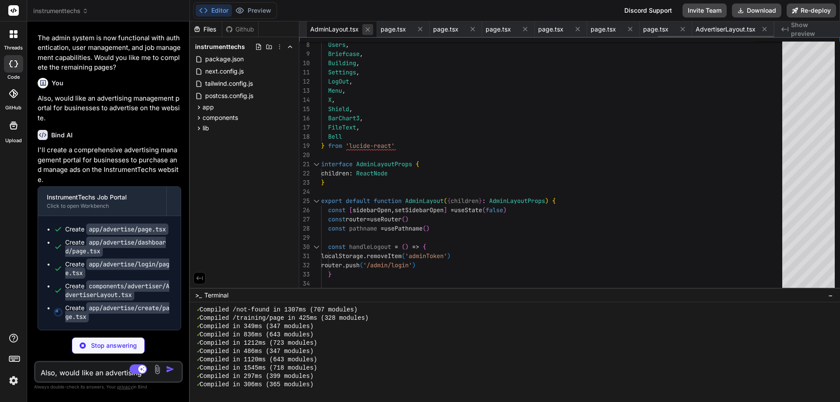
click at [368, 30] on icon at bounding box center [367, 29] width 4 height 4
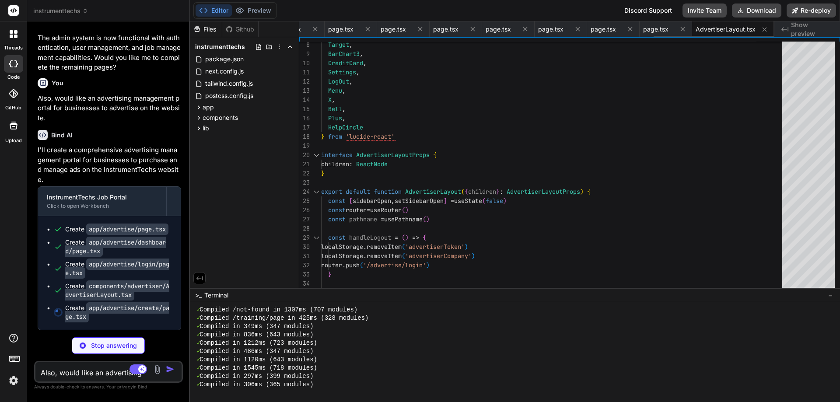
click at [368, 30] on icon at bounding box center [367, 29] width 4 height 4
click at [368, 27] on icon at bounding box center [367, 28] width 7 height 7
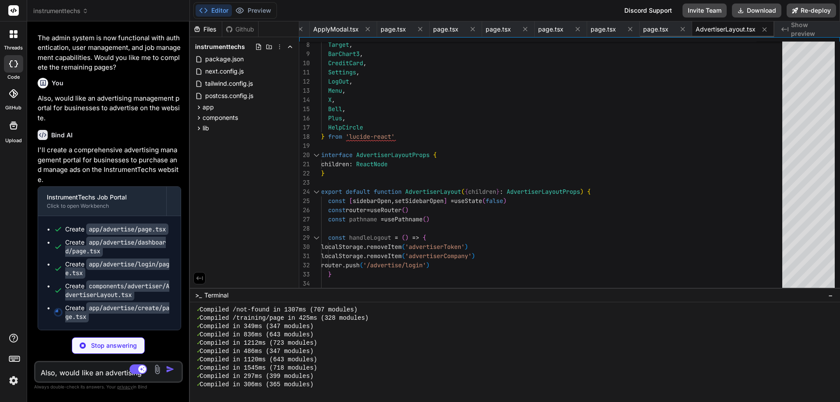
click at [368, 27] on icon at bounding box center [367, 28] width 7 height 7
click at [368, 29] on icon at bounding box center [367, 29] width 4 height 4
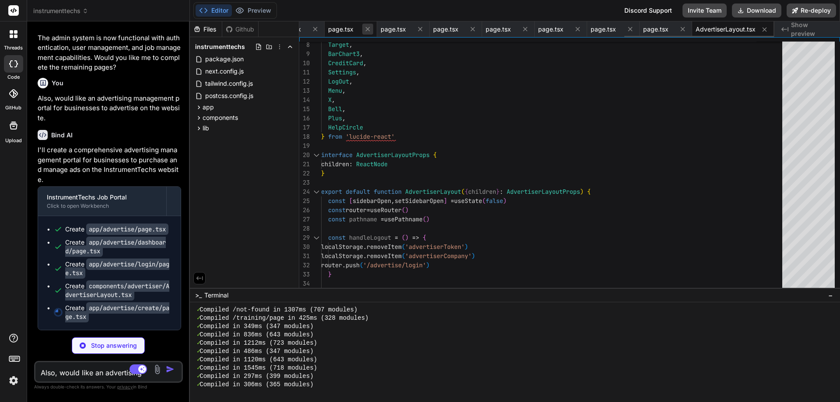
scroll to position [0, 979]
click at [424, 30] on button at bounding box center [420, 29] width 11 height 11
click at [469, 30] on icon at bounding box center [472, 28] width 7 height 7
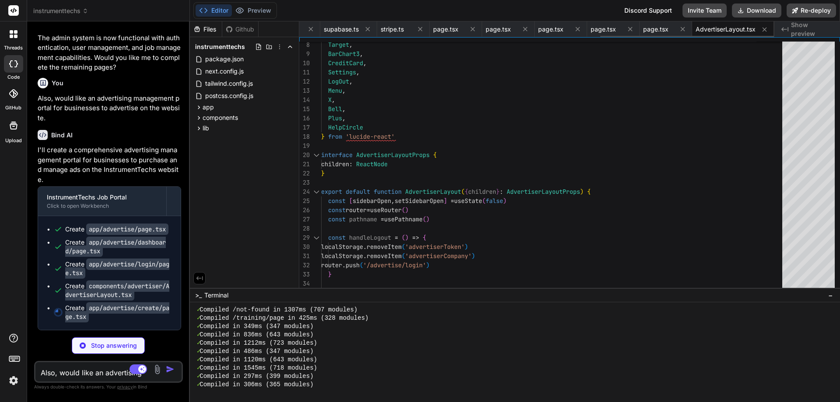
click at [469, 30] on icon at bounding box center [472, 28] width 7 height 7
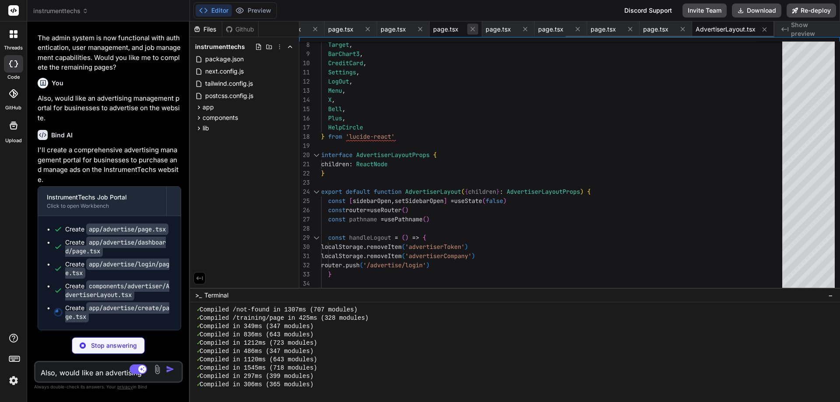
click at [473, 28] on icon at bounding box center [472, 29] width 4 height 4
click at [526, 29] on icon at bounding box center [524, 28] width 7 height 7
click at [579, 32] on icon at bounding box center [577, 28] width 7 height 7
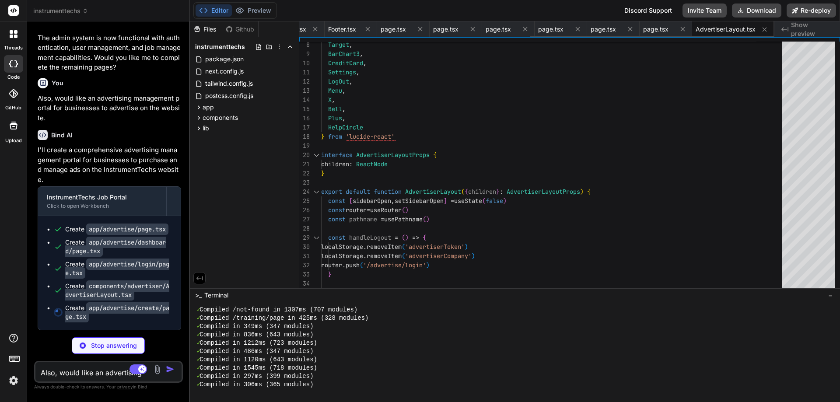
click at [579, 32] on icon at bounding box center [577, 28] width 7 height 7
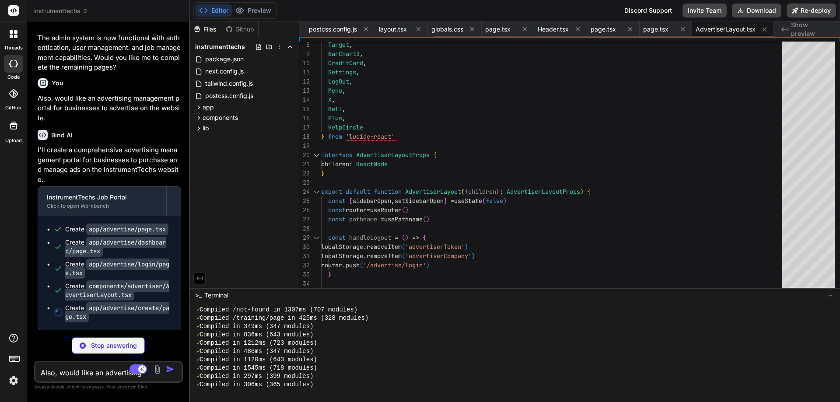
click at [579, 32] on icon at bounding box center [577, 28] width 7 height 7
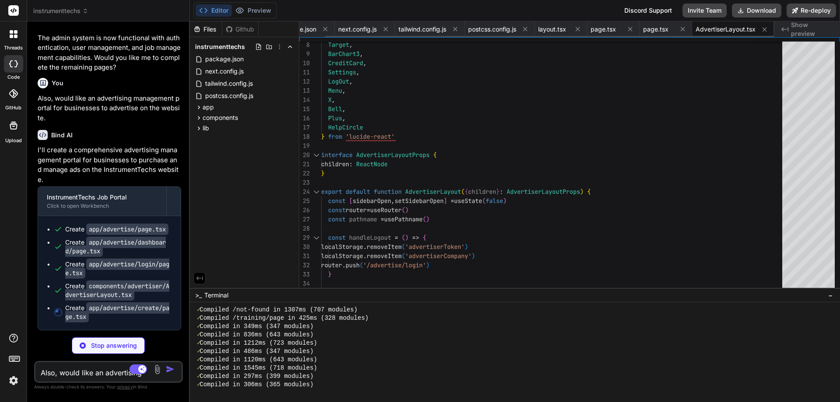
scroll to position [0, 0]
click at [579, 32] on span "page.tsx" at bounding box center [575, 29] width 25 height 9
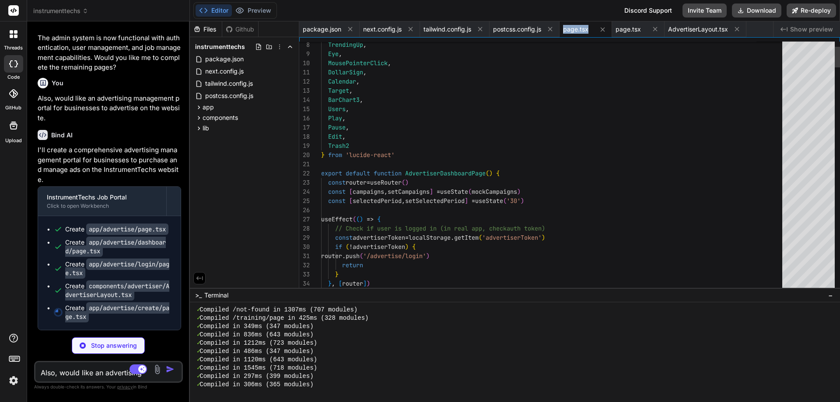
click at [579, 32] on span "page.tsx" at bounding box center [575, 29] width 25 height 9
click at [604, 30] on icon at bounding box center [602, 29] width 4 height 4
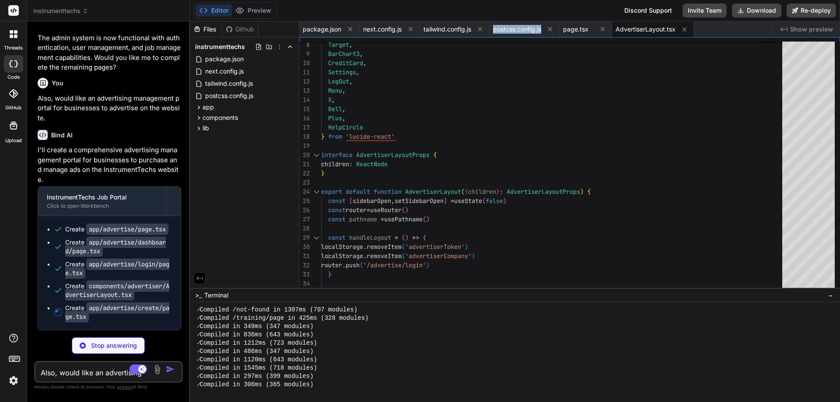
click at [604, 30] on icon at bounding box center [602, 29] width 4 height 4
click at [634, 33] on button at bounding box center [631, 29] width 11 height 11
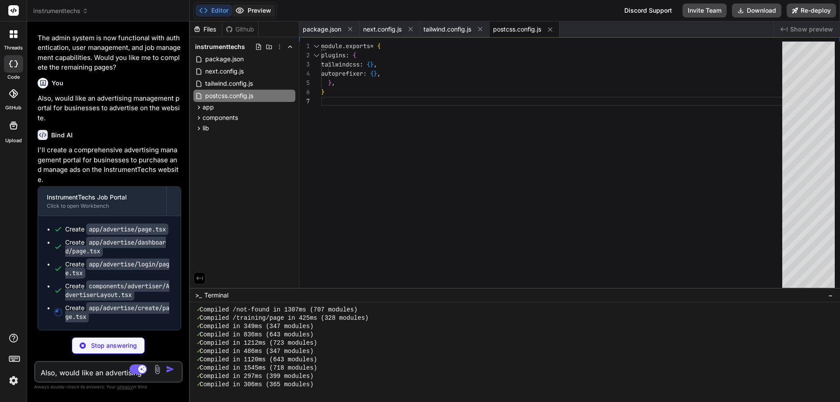
click at [254, 11] on button "Preview" at bounding box center [253, 10] width 43 height 12
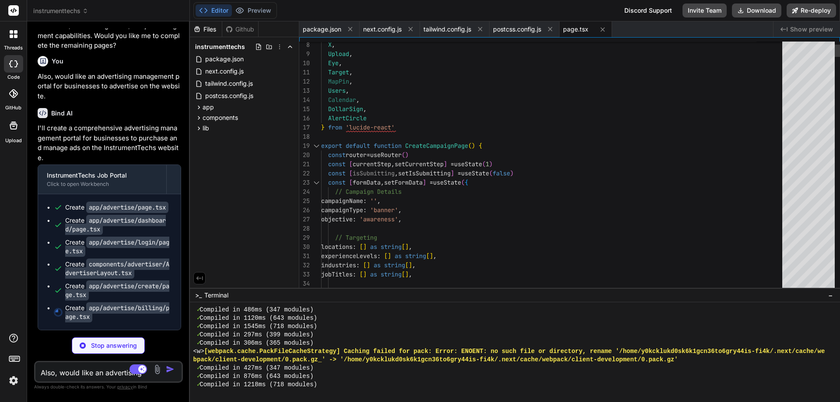
scroll to position [4969, 0]
click at [258, 5] on button "Preview" at bounding box center [253, 10] width 43 height 12
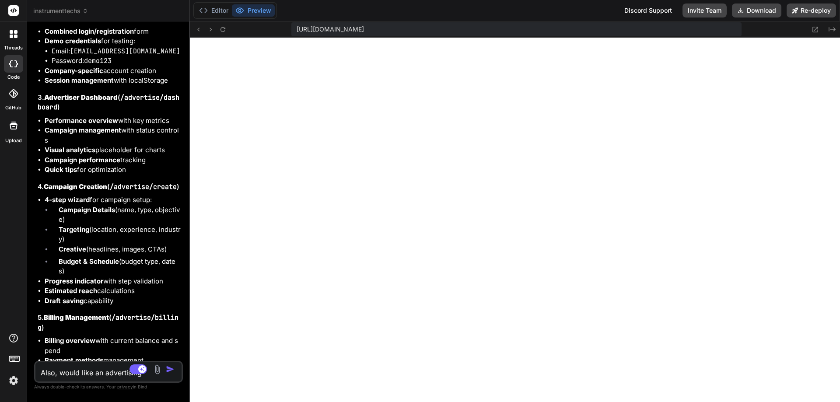
scroll to position [5462, 0]
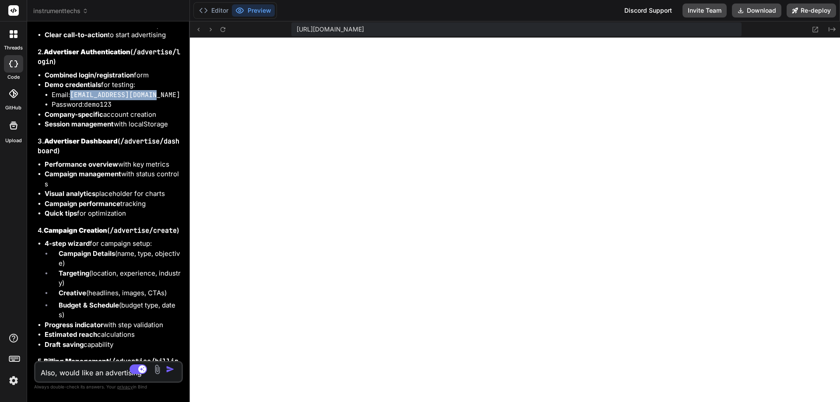
drag, startPoint x: 164, startPoint y: 265, endPoint x: 73, endPoint y: 265, distance: 90.1
click at [73, 100] on li "Email: [EMAIL_ADDRESS][DOMAIN_NAME]" at bounding box center [116, 95] width 129 height 10
copy code "[EMAIL_ADDRESS][DOMAIN_NAME]"
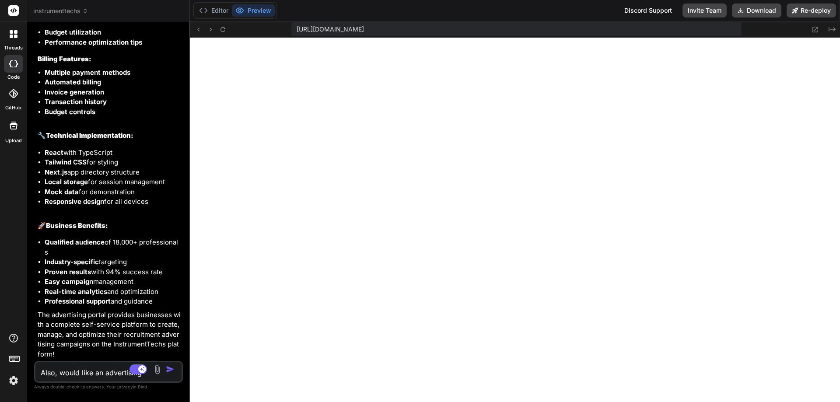
scroll to position [5093, 0]
click at [203, 31] on button at bounding box center [198, 29] width 10 height 10
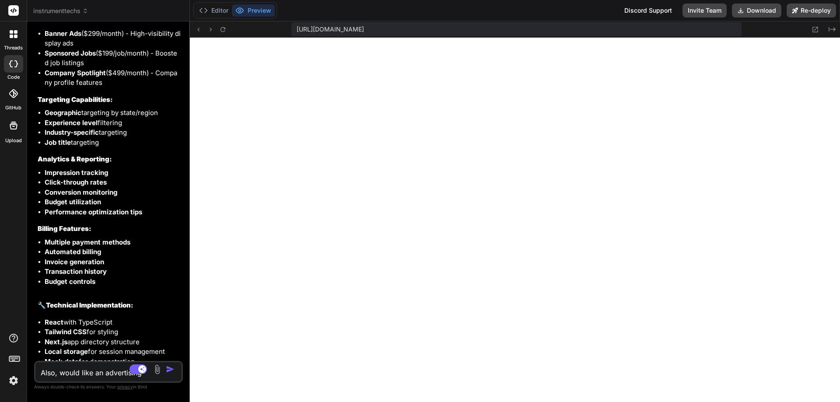
scroll to position [5118, 0]
click at [200, 29] on icon at bounding box center [198, 29] width 7 height 7
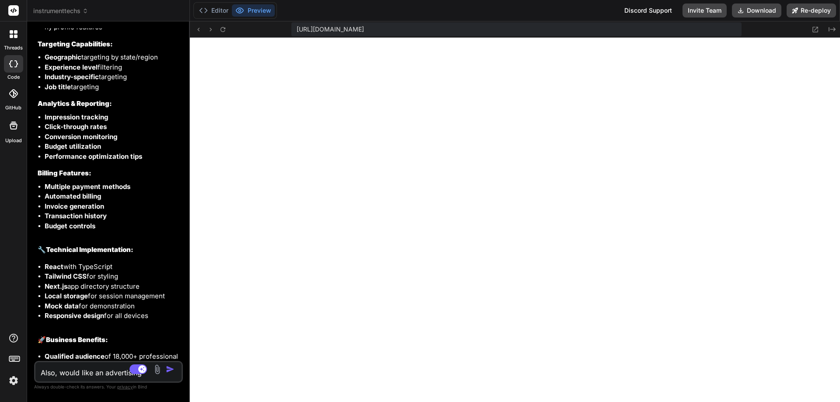
scroll to position [5996, 0]
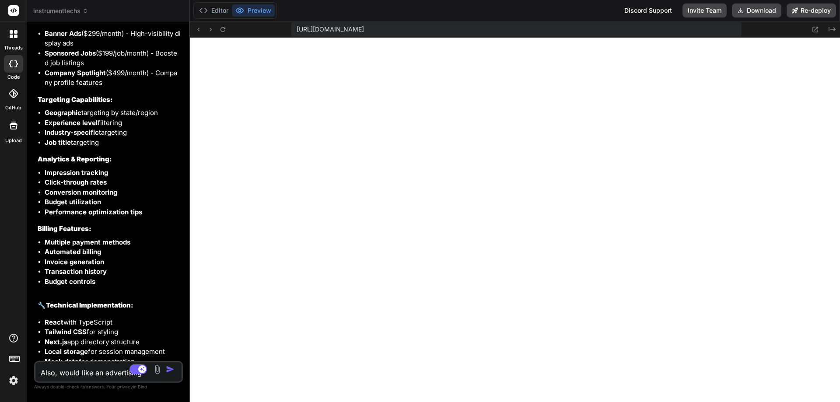
drag, startPoint x: 135, startPoint y: 106, endPoint x: 108, endPoint y: 98, distance: 27.9
copy code "/components/advertiser/AdvertiserLayout.tsx"
click at [659, 26] on div "[URL][DOMAIN_NAME]" at bounding box center [516, 29] width 450 height 14
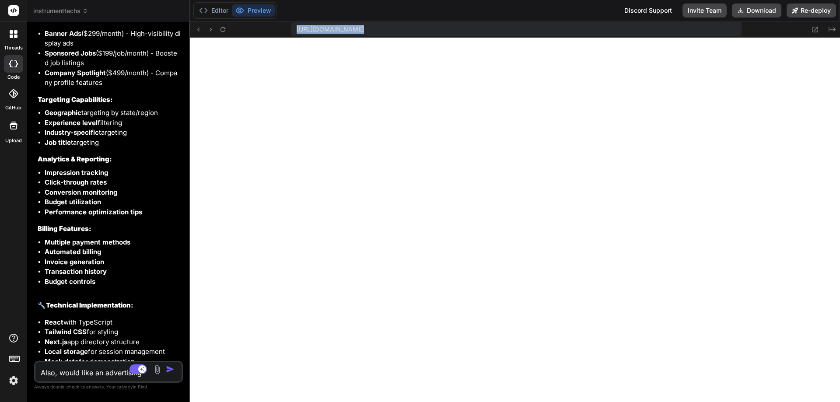
click at [659, 26] on div "[URL][DOMAIN_NAME]" at bounding box center [516, 29] width 450 height 14
click at [658, 29] on div "[URL][DOMAIN_NAME]" at bounding box center [516, 29] width 450 height 14
drag, startPoint x: 660, startPoint y: 26, endPoint x: 316, endPoint y: 30, distance: 344.2
click at [316, 30] on div "[URL][DOMAIN_NAME]" at bounding box center [516, 29] width 450 height 14
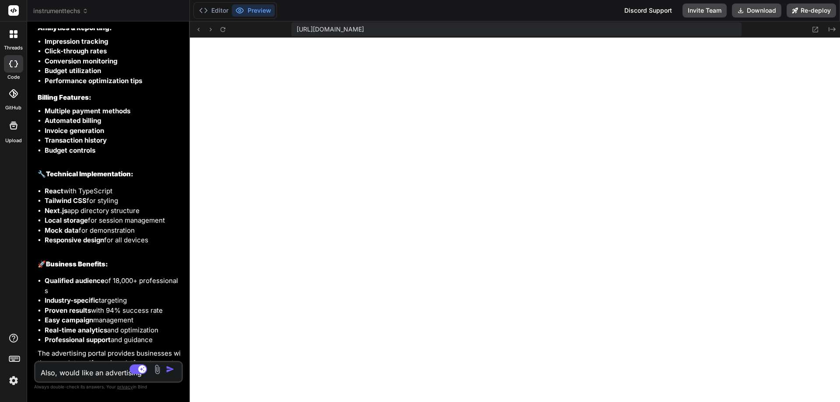
scroll to position [6346, 0]
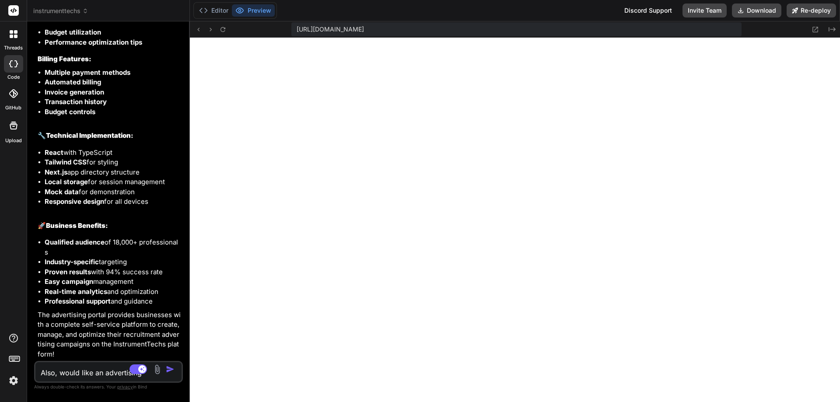
click at [81, 374] on textarea "Also, would like an advertising management portal for businesses to advertise o…" at bounding box center [96, 370] width 122 height 16
click at [80, 369] on textarea "Also, would like an advertising management portal for businesses to advertise o…" at bounding box center [96, 370] width 122 height 16
click at [78, 373] on textarea "Also, would like an advertising management portal for businesses to advertise o…" at bounding box center [96, 370] width 122 height 16
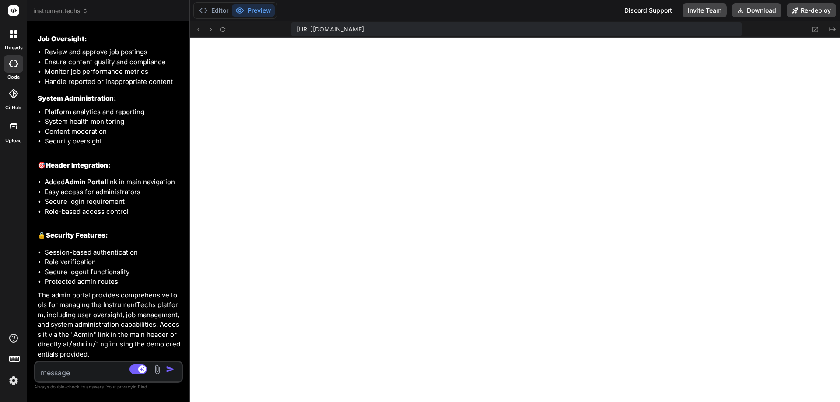
scroll to position [7665, 0]
click at [71, 365] on textarea at bounding box center [96, 370] width 122 height 16
paste textarea "Server Error Error: __webpack_modules__[moduleId] is not a function"
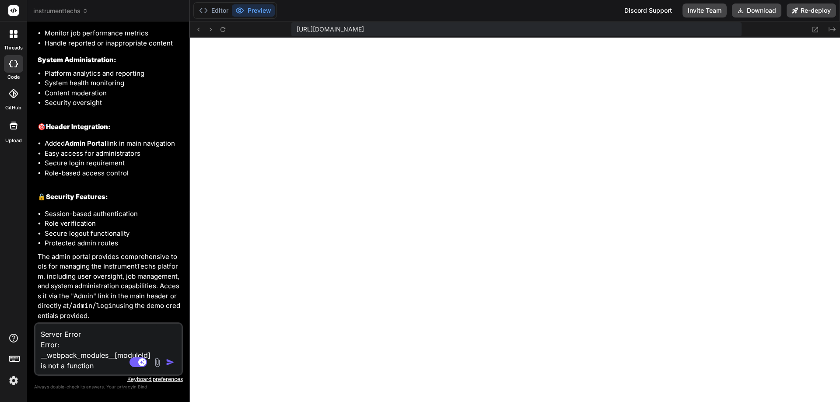
click at [169, 361] on img "button" at bounding box center [170, 362] width 9 height 9
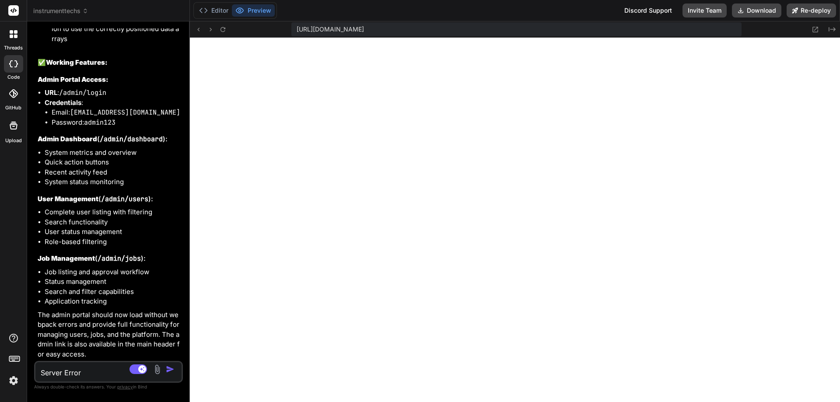
scroll to position [8388, 0]
click at [80, 367] on textarea "Server Error Error: __webpack_modules__[moduleId] is not a function" at bounding box center [96, 370] width 122 height 16
paste textarea "1 of 1 unhandled error Server Error Error: __webpack_modules__[moduleId] is not…"
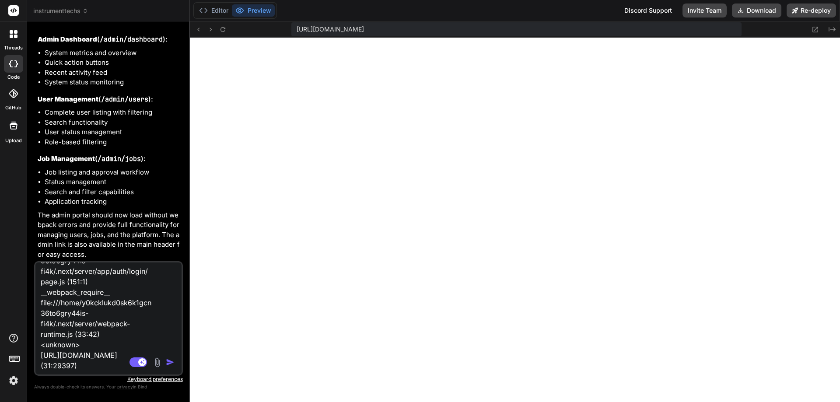
click at [168, 361] on img "button" at bounding box center [170, 362] width 9 height 9
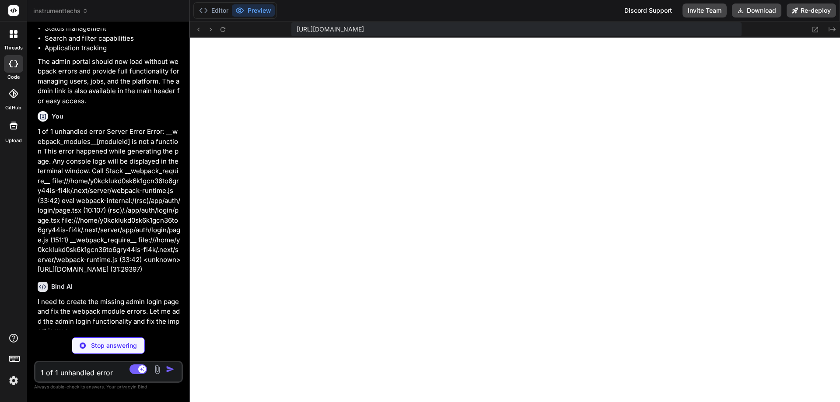
scroll to position [8417, 0]
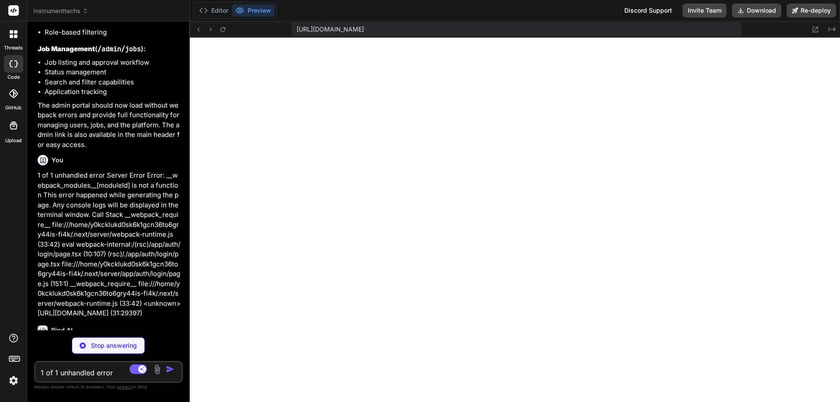
drag, startPoint x: 170, startPoint y: 82, endPoint x: 72, endPoint y: 84, distance: 98.0
copy code "[EMAIL_ADDRESS][DOMAIN_NAME]"
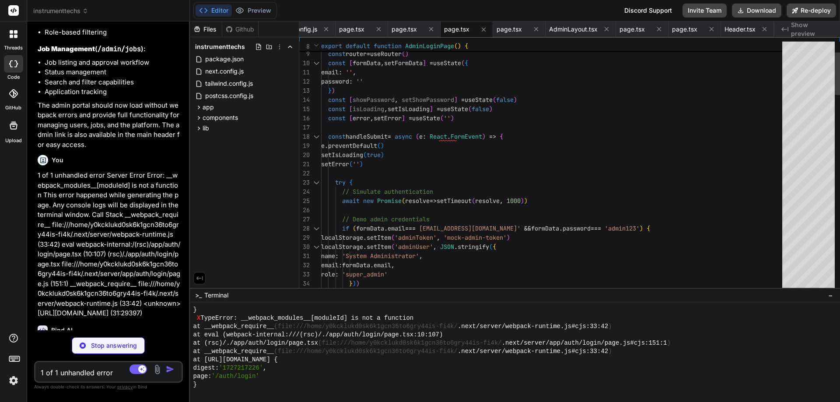
scroll to position [8026, 0]
click at [258, 10] on button "Preview" at bounding box center [253, 10] width 43 height 12
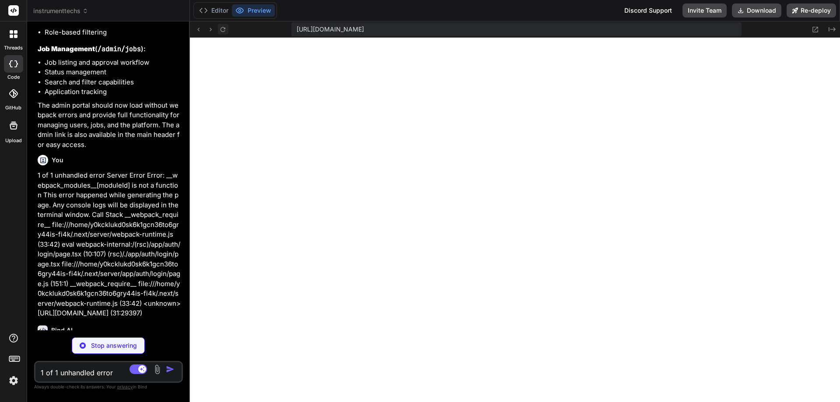
click at [227, 33] on button at bounding box center [223, 29] width 10 height 10
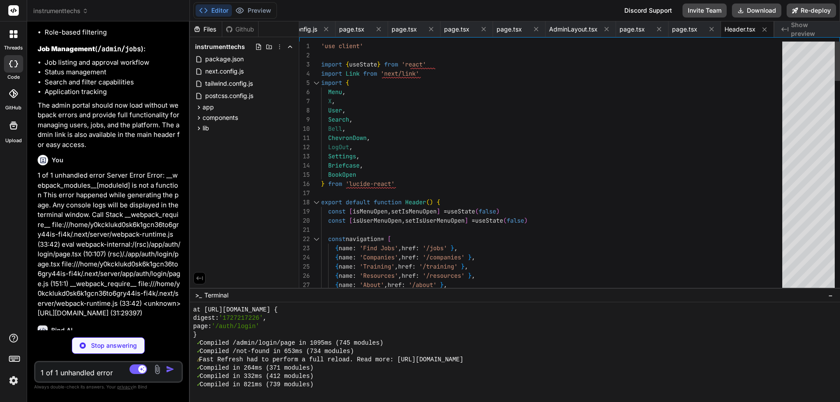
scroll to position [8085, 0]
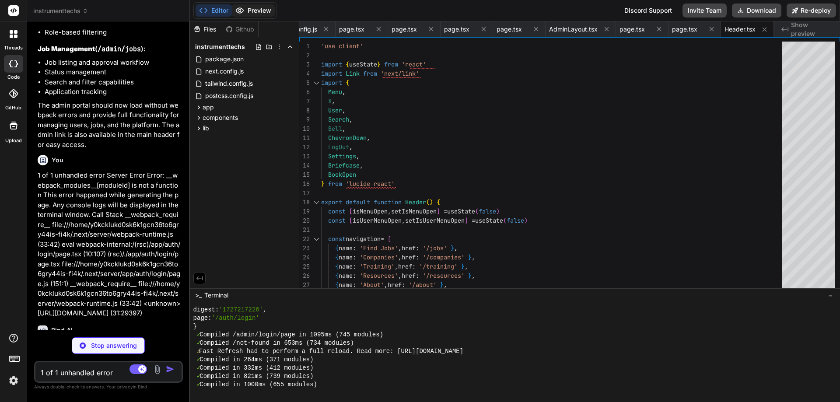
click at [250, 11] on button "Preview" at bounding box center [253, 10] width 43 height 12
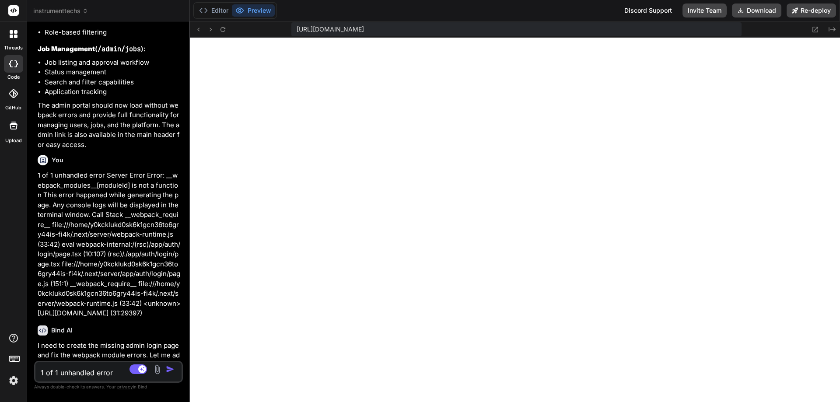
scroll to position [8417, 0]
drag, startPoint x: 189, startPoint y: 190, endPoint x: 143, endPoint y: 188, distance: 46.0
click at [143, 188] on div "Bind AI Web Search Created with Pixso. Code Generator You I would like you to b…" at bounding box center [108, 211] width 163 height 380
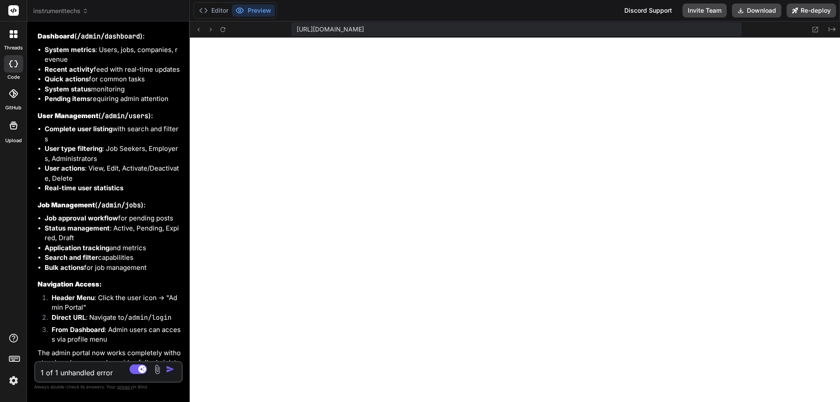
scroll to position [9476, 0]
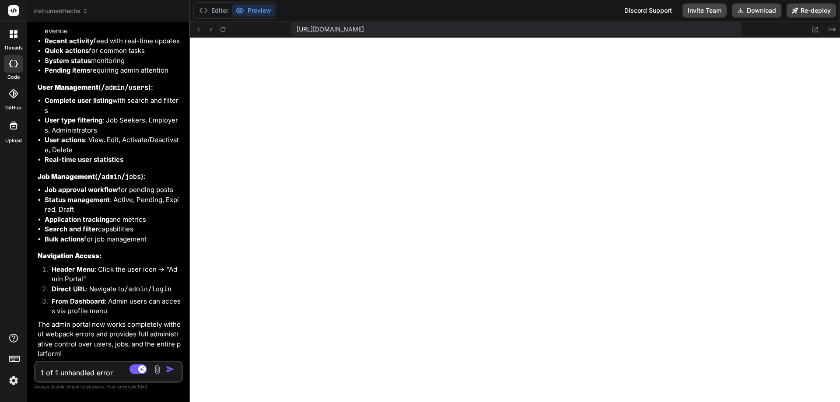
click at [102, 373] on textarea "1 of 1 unhandled error Server Error Error: __webpack_modules__[moduleId] is not…" at bounding box center [96, 370] width 122 height 16
paste textarea "2 unhandled errors Unhandled Runtime Error Error: Text content does not match s…"
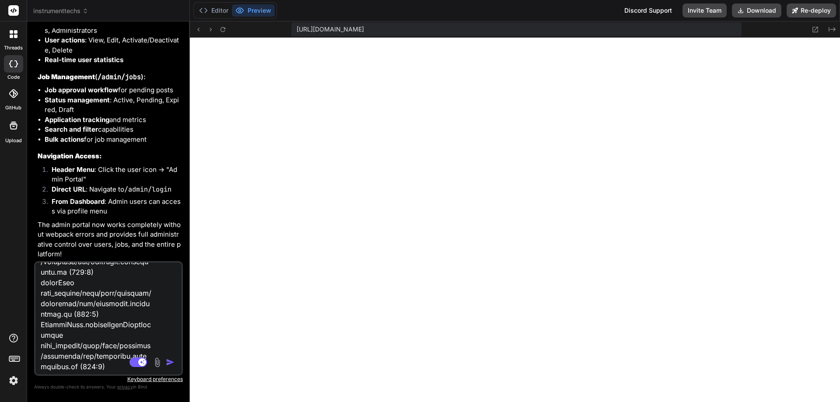
click at [169, 365] on img "button" at bounding box center [170, 362] width 9 height 9
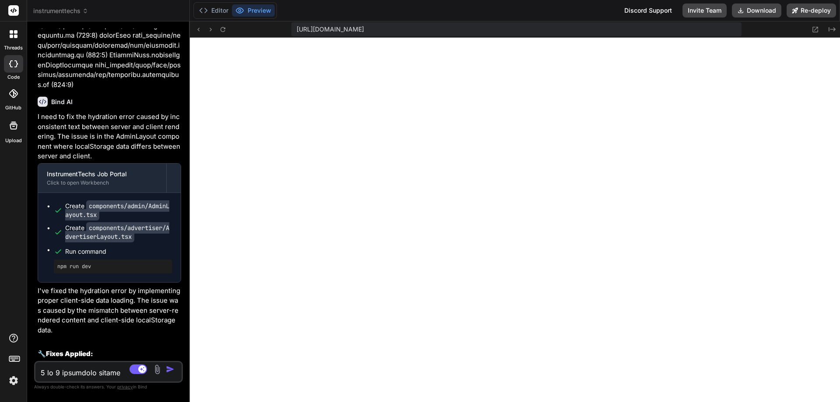
scroll to position [8184, 0]
click at [90, 372] on textarea at bounding box center [96, 370] width 122 height 16
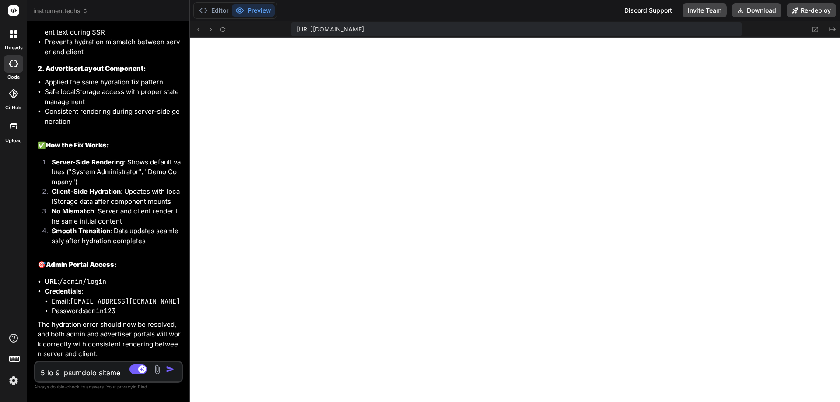
scroll to position [10580, 0]
click at [58, 376] on textarea at bounding box center [96, 370] width 122 height 16
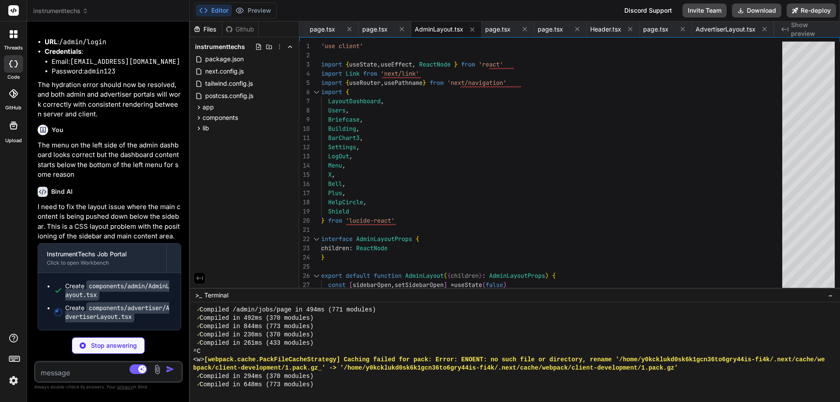
scroll to position [10820, 0]
click at [251, 13] on button "Preview" at bounding box center [253, 10] width 43 height 12
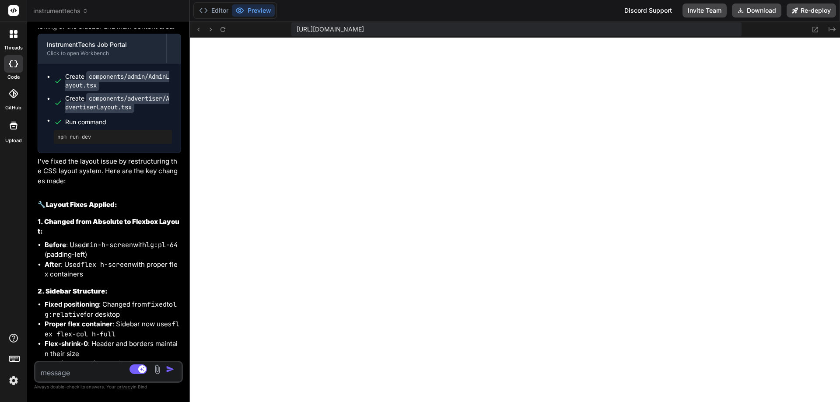
scroll to position [8292, 0]
click at [91, 369] on textarea at bounding box center [96, 370] width 122 height 16
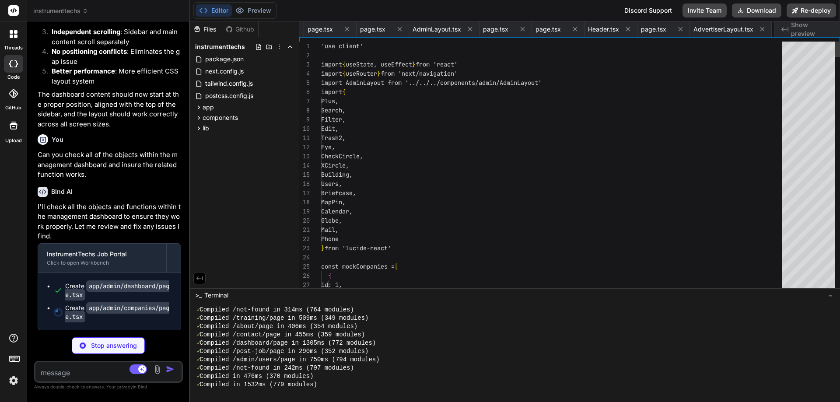
scroll to position [0, 413]
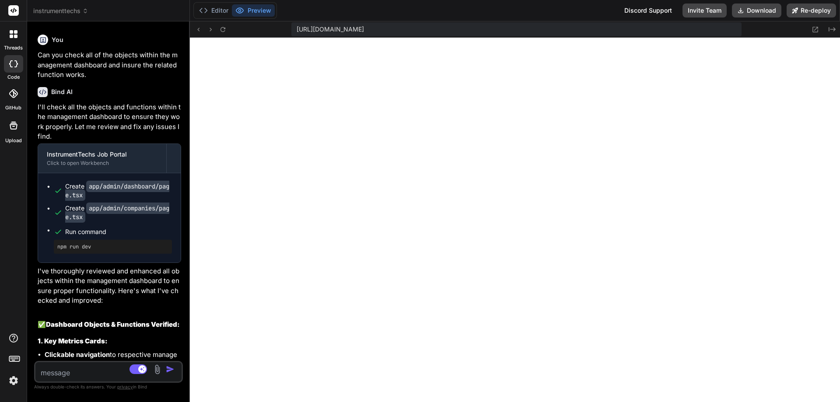
click at [66, 366] on textarea at bounding box center [96, 370] width 122 height 16
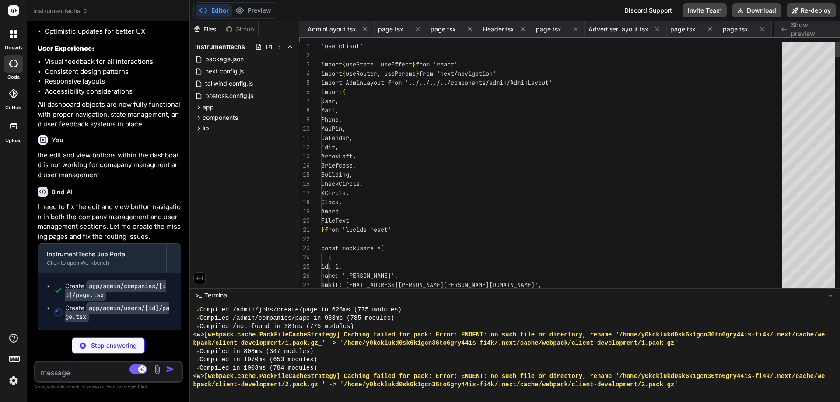
scroll to position [0, 518]
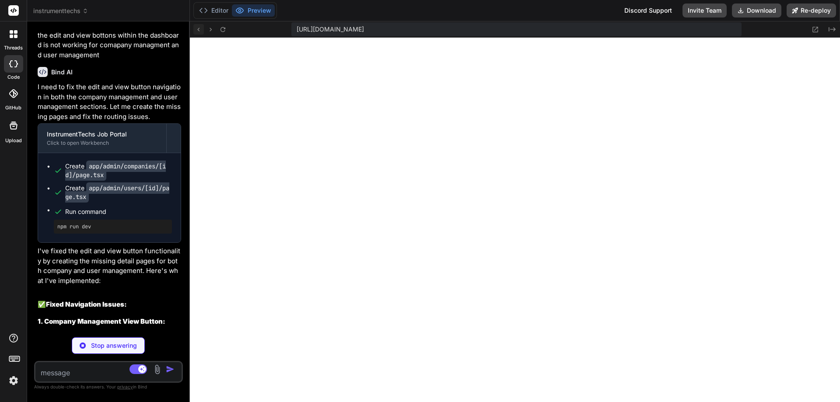
click at [201, 30] on icon at bounding box center [198, 29] width 7 height 7
click at [54, 373] on textarea at bounding box center [96, 370] width 122 height 16
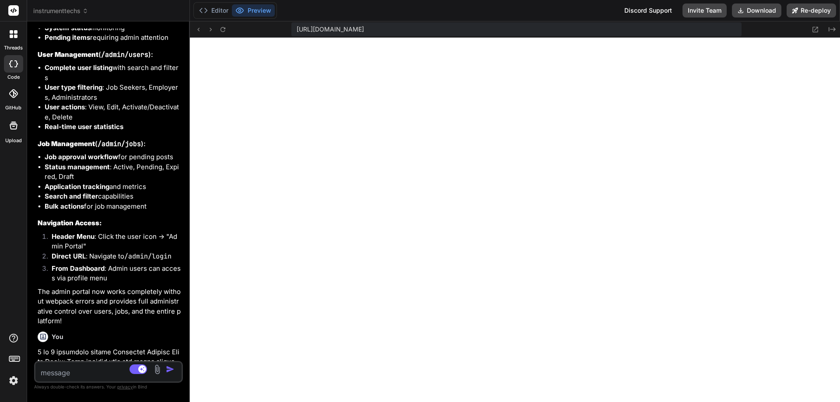
scroll to position [9284, 0]
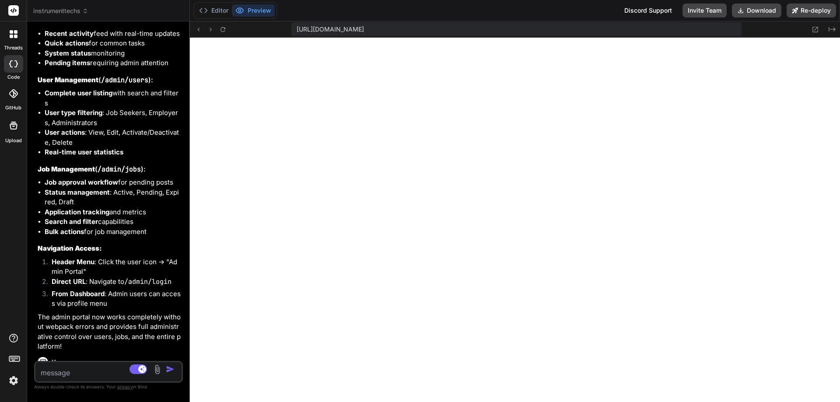
drag, startPoint x: 126, startPoint y: 148, endPoint x: 73, endPoint y: 152, distance: 53.0
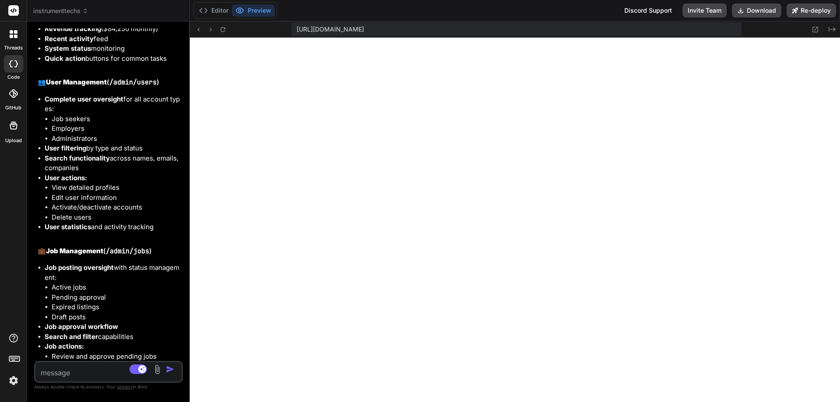
scroll to position [6922, 0]
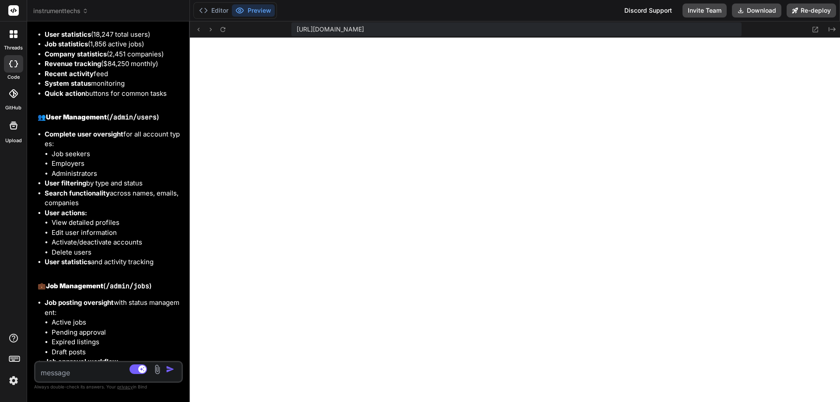
drag, startPoint x: 164, startPoint y: 138, endPoint x: 113, endPoint y: 138, distance: 50.3
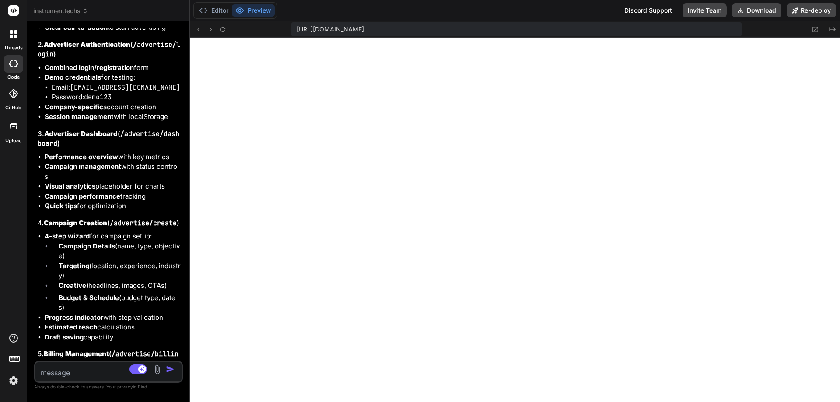
scroll to position [5479, 0]
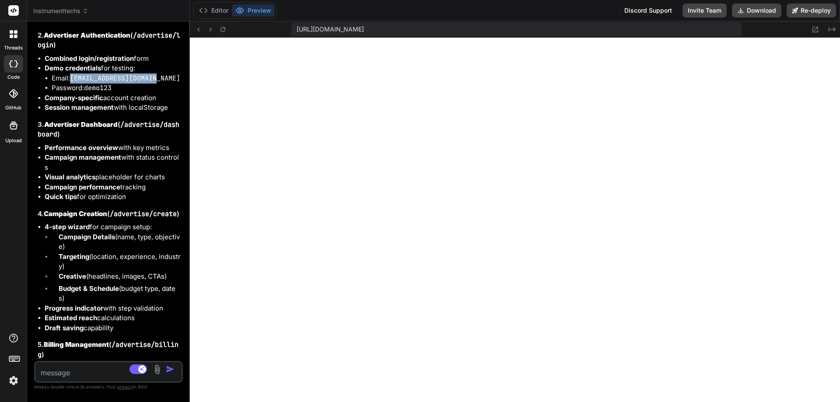
drag, startPoint x: 158, startPoint y: 248, endPoint x: 72, endPoint y: 252, distance: 86.7
click at [72, 83] on code "[EMAIL_ADDRESS][DOMAIN_NAME]" at bounding box center [125, 78] width 110 height 9
copy code "[EMAIL_ADDRESS][DOMAIN_NAME]"
click at [198, 32] on icon at bounding box center [198, 29] width 7 height 7
click at [196, 28] on icon at bounding box center [198, 29] width 7 height 7
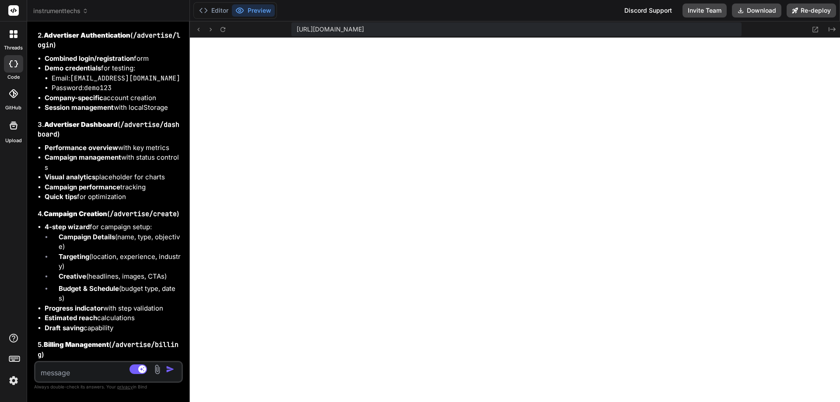
click at [16, 38] on div at bounding box center [13, 34] width 18 height 18
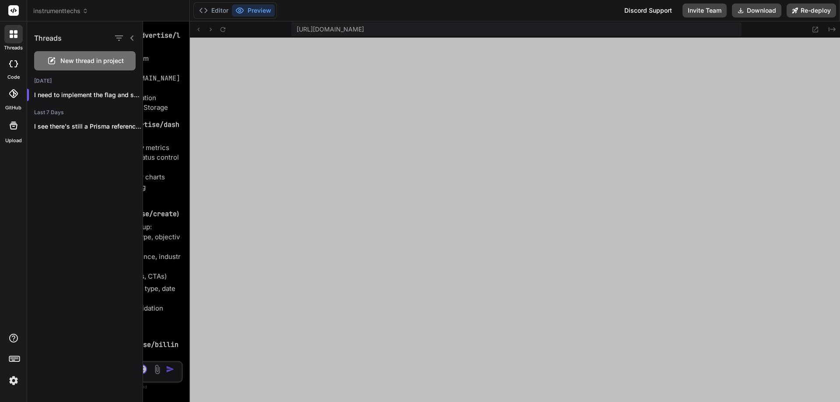
click at [11, 132] on div at bounding box center [13, 125] width 21 height 21
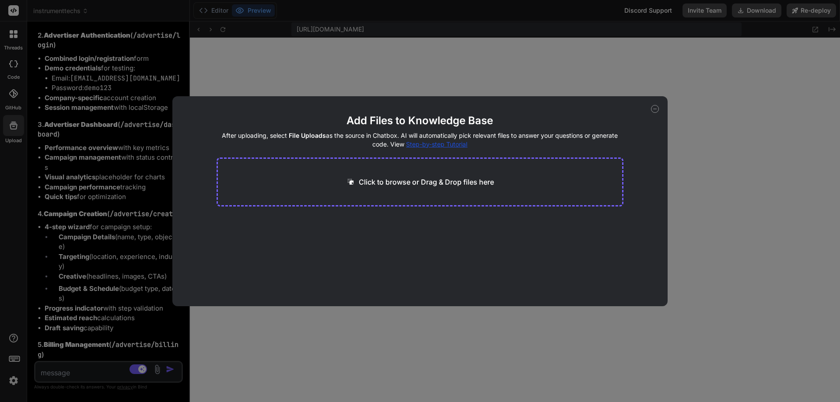
click at [652, 108] on icon at bounding box center [655, 109] width 8 height 8
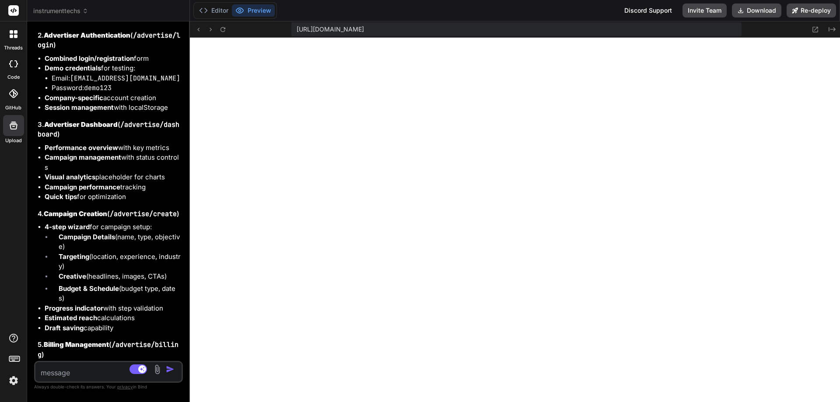
click at [11, 380] on img at bounding box center [13, 380] width 15 height 15
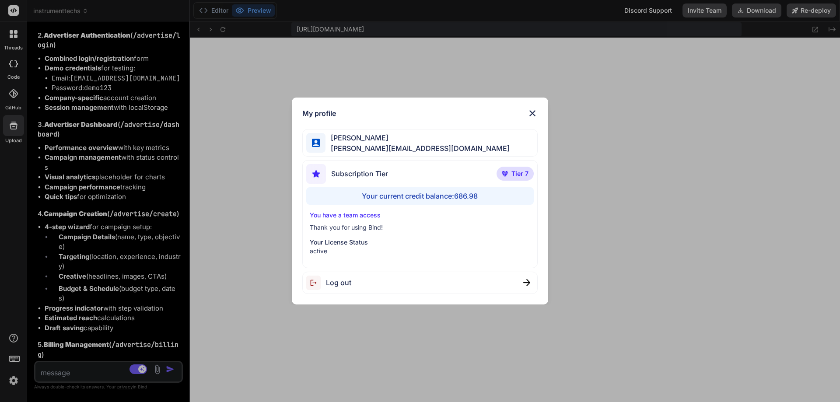
click at [440, 194] on div "Your current credit balance: 686.98" at bounding box center [420, 195] width 228 height 17
click at [460, 194] on div "Your current credit balance: 686.98" at bounding box center [420, 195] width 228 height 17
drag, startPoint x: 488, startPoint y: 199, endPoint x: 456, endPoint y: 198, distance: 32.4
click at [456, 198] on div "Your current credit balance: 686.98" at bounding box center [420, 195] width 228 height 17
click at [532, 109] on img at bounding box center [532, 113] width 10 height 10
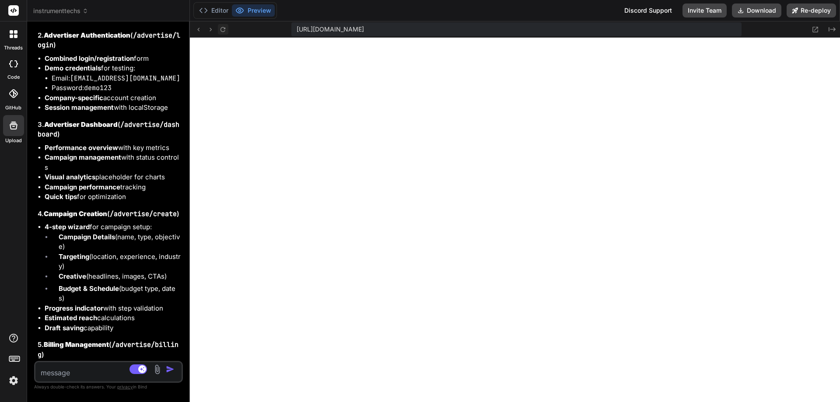
click at [223, 30] on icon at bounding box center [222, 29] width 7 height 7
click at [77, 373] on textarea at bounding box center [96, 370] width 122 height 16
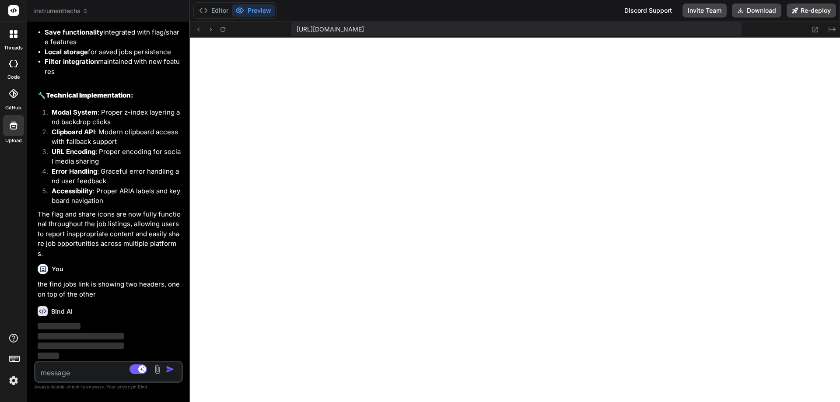
scroll to position [14841, 0]
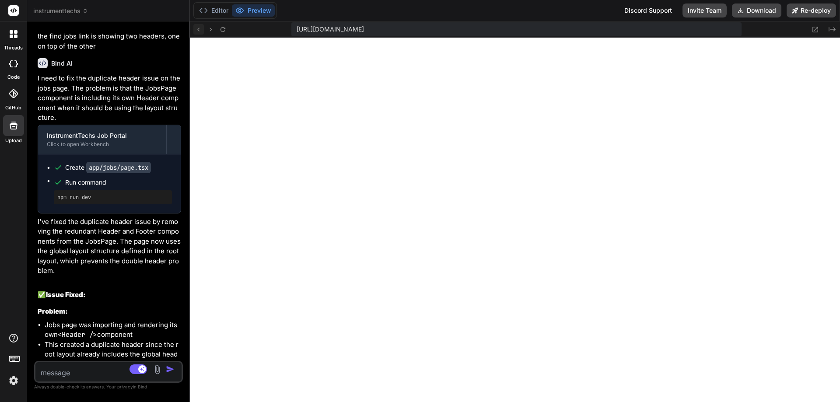
click at [197, 31] on icon at bounding box center [198, 29] width 7 height 7
click at [55, 371] on textarea at bounding box center [96, 370] width 122 height 16
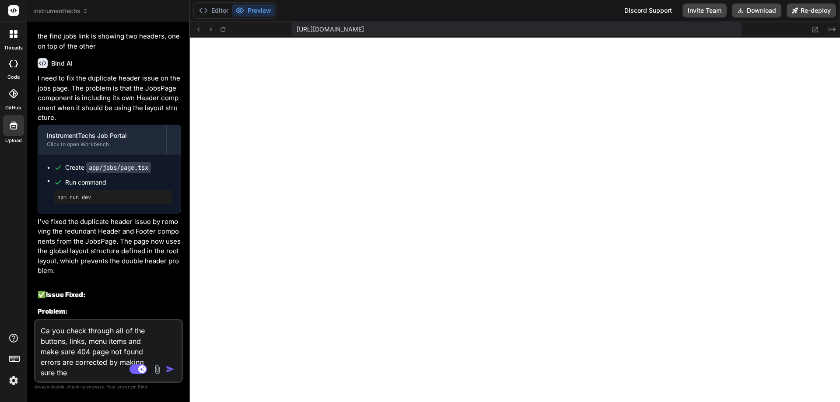
click at [49, 333] on textarea "Ca you check through all of the buttons, links, menu items and make sure 404 pa…" at bounding box center [96, 349] width 122 height 58
click at [88, 340] on textarea "Can you check through all of the buttons, links, menu items and make sure 404 p…" at bounding box center [96, 349] width 122 height 58
drag, startPoint x: 54, startPoint y: 351, endPoint x: 40, endPoint y: 353, distance: 14.2
click at [40, 353] on textarea "Can you check through all of the buttons, links, and menu items and make sure 4…" at bounding box center [96, 349] width 122 height 58
click at [90, 370] on textarea "Can you check through all of the buttons, links, and menu items to make sure 40…" at bounding box center [96, 349] width 122 height 58
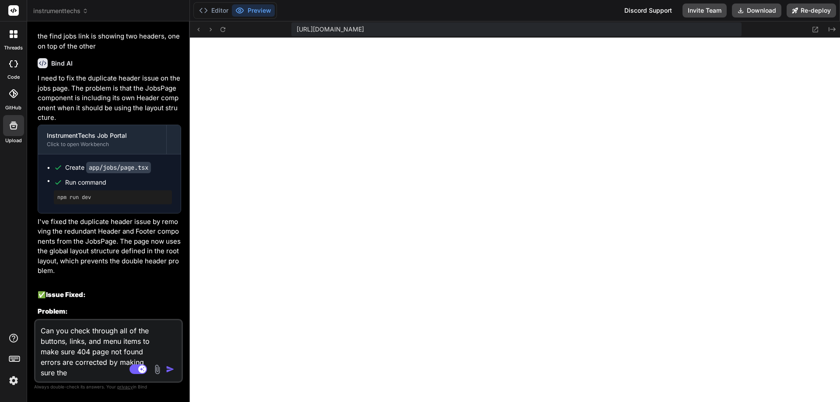
click at [168, 366] on img "button" at bounding box center [170, 369] width 9 height 9
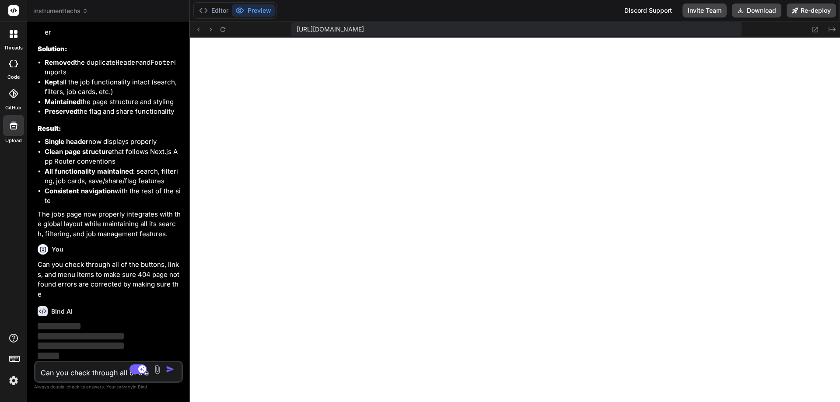
scroll to position [15401, 0]
click at [91, 370] on textarea "Can you check through all of the buttons, links, and menu items to make sure 40…" at bounding box center [96, 370] width 122 height 16
click at [168, 370] on img "button" at bounding box center [170, 369] width 9 height 9
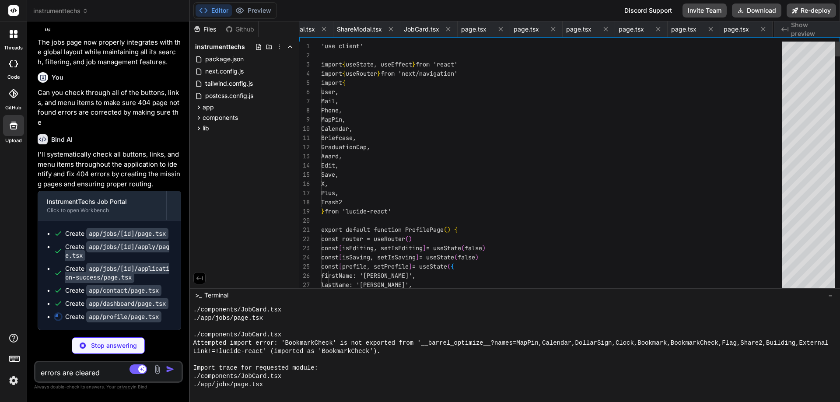
scroll to position [0, 1071]
